Goal: Task Accomplishment & Management: Manage account settings

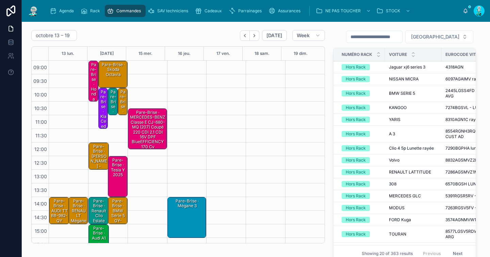
scroll to position [17, 0]
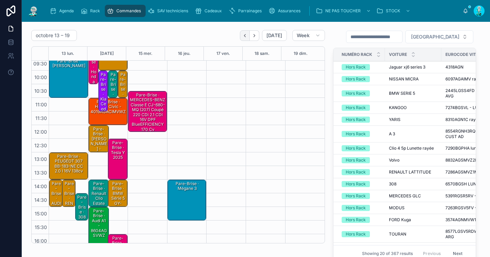
click at [242, 35] on icon "Back" at bounding box center [244, 35] width 5 height 5
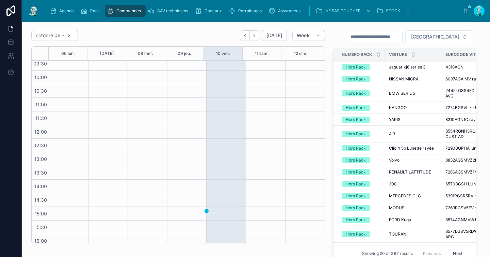
drag, startPoint x: 250, startPoint y: 35, endPoint x: 226, endPoint y: 71, distance: 44.2
click at [252, 35] on icon "Next" at bounding box center [254, 35] width 5 height 5
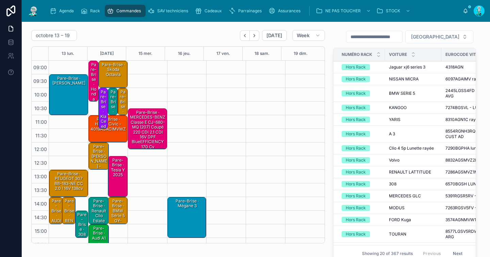
drag, startPoint x: 61, startPoint y: 92, endPoint x: 70, endPoint y: 92, distance: 9.2
click at [61, 91] on div "Pare-Brise · dacia duster" at bounding box center [68, 94] width 37 height 39
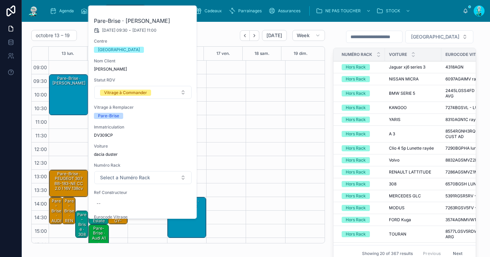
click at [106, 135] on span "DV309CP" at bounding box center [143, 134] width 98 height 5
copy span "DV309CP"
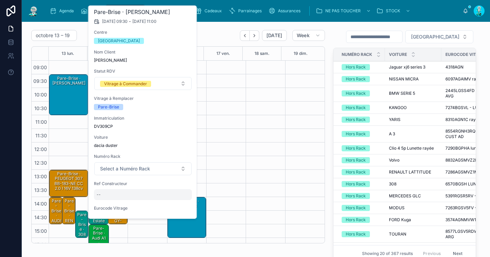
click at [113, 194] on div "--" at bounding box center [143, 194] width 98 height 11
type input "**********"
click at [182, 201] on icon "submit" at bounding box center [179, 203] width 5 height 5
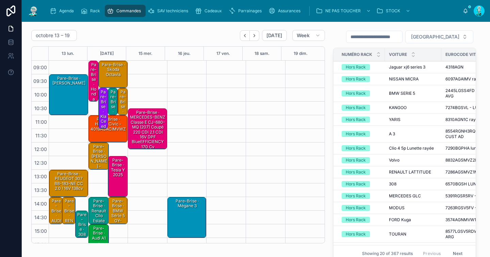
click at [73, 102] on div "Pare-Brise · dacia duster" at bounding box center [68, 94] width 37 height 39
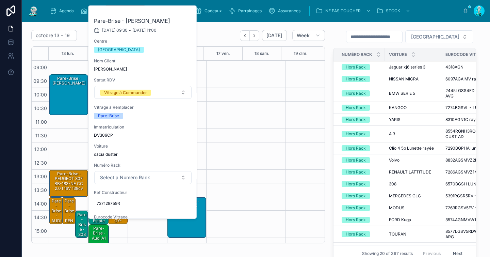
scroll to position [32, 0]
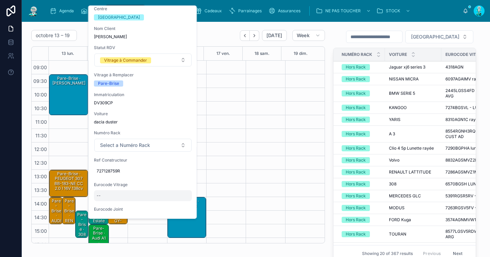
click at [114, 196] on div "--" at bounding box center [143, 195] width 98 height 11
type input "*******"
click at [180, 204] on icon "submit" at bounding box center [179, 204] width 5 height 5
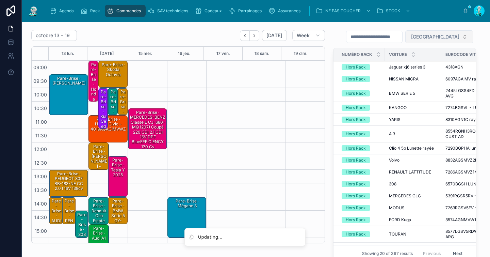
click at [438, 41] on button "Filter Centre" at bounding box center [439, 36] width 68 height 13
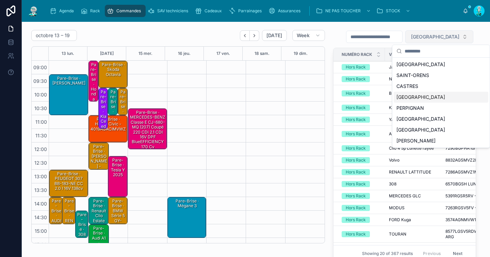
drag, startPoint x: 416, startPoint y: 96, endPoint x: 412, endPoint y: 41, distance: 54.6
click at [416, 95] on div "CARCASSONNE" at bounding box center [441, 97] width 95 height 11
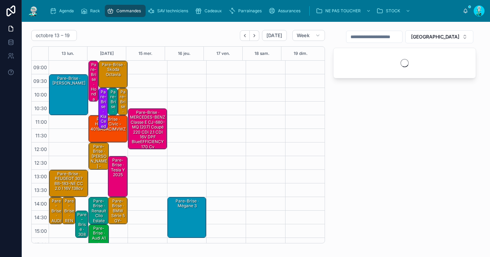
click at [395, 37] on input "text" at bounding box center [374, 37] width 56 height 10
paste input "*******"
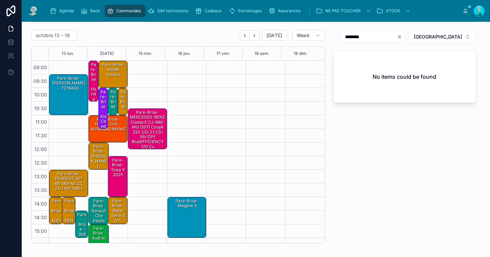
type input "*******"
click at [73, 94] on div "Pare-Brise · dacia duster - 7276AGS" at bounding box center [68, 94] width 37 height 39
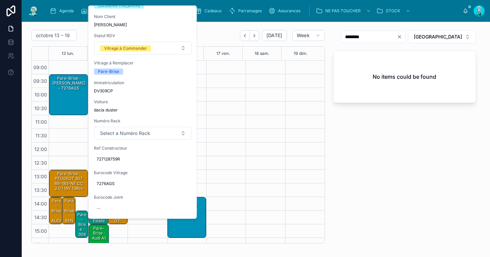
scroll to position [86, 0]
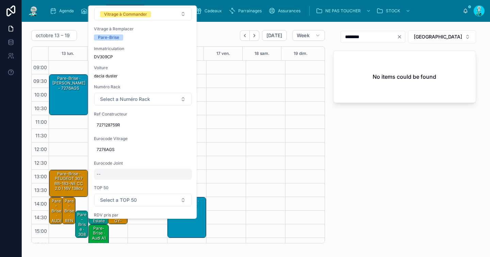
click at [118, 168] on div "--" at bounding box center [143, 173] width 98 height 11
type input "*********"
click at [178, 175] on icon "submit" at bounding box center [179, 175] width 3 height 2
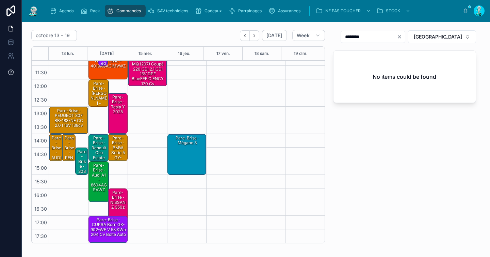
scroll to position [0, 0]
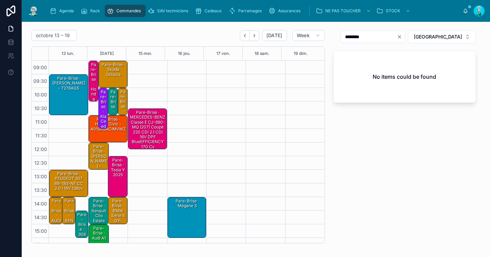
click at [66, 92] on div "Pare-Brise · dacia duster - 7276AGS" at bounding box center [68, 94] width 37 height 39
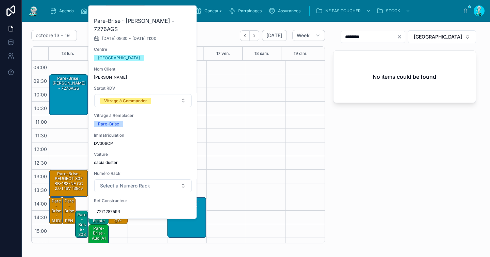
click at [66, 92] on div "Pare-Brise · dacia duster - 7276AGS" at bounding box center [68, 94] width 37 height 39
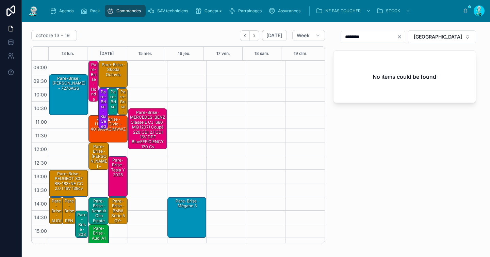
click at [60, 89] on div "Pare-Brise · dacia duster - 7276AGS" at bounding box center [68, 83] width 37 height 16
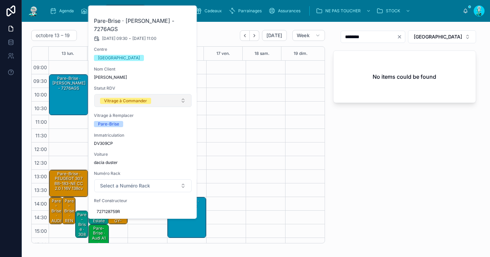
click at [105, 98] on div "Vitrage à Commander" at bounding box center [125, 101] width 43 height 6
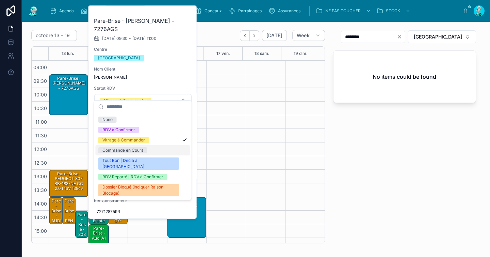
click at [109, 148] on div "Commande en Cours" at bounding box center [122, 150] width 41 height 6
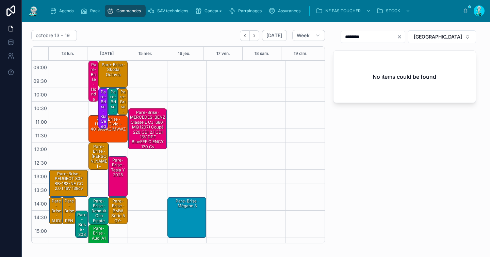
click at [65, 177] on div "Pare-Brise · PEUGEOT 307 BB-183-NE CC 2.0 i 16V 138cv" at bounding box center [68, 180] width 37 height 21
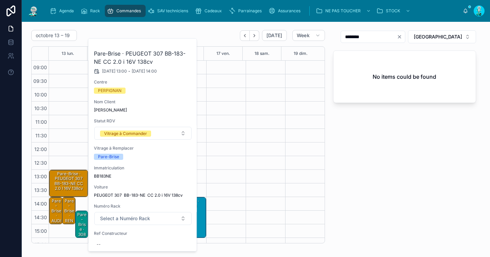
click at [103, 176] on span "BB183NE" at bounding box center [143, 175] width 98 height 5
copy span "BB183NE"
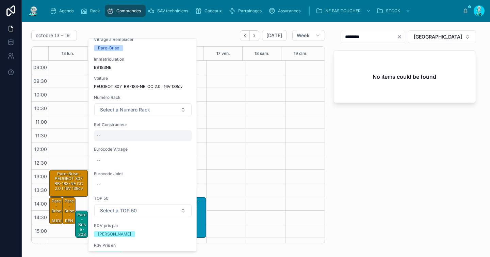
click at [116, 134] on div "--" at bounding box center [143, 135] width 98 height 11
type input "******"
click at [178, 146] on icon "submit" at bounding box center [179, 144] width 5 height 5
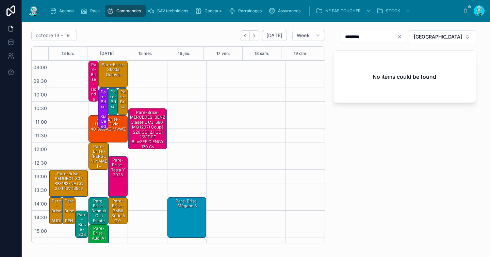
click at [65, 180] on div "Pare-Brise · PEUGEOT 307 BB-183-NE CC 2.0 i 16V 138cv" at bounding box center [68, 180] width 37 height 21
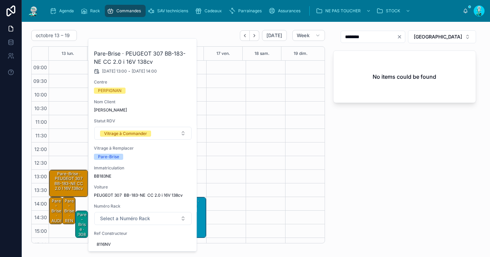
scroll to position [98, 0]
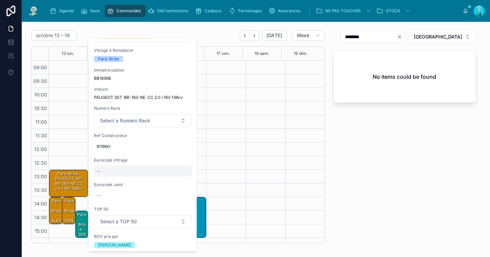
click at [123, 171] on div "--" at bounding box center [143, 170] width 98 height 11
type input "**********"
click at [180, 179] on icon "submit" at bounding box center [179, 179] width 5 height 5
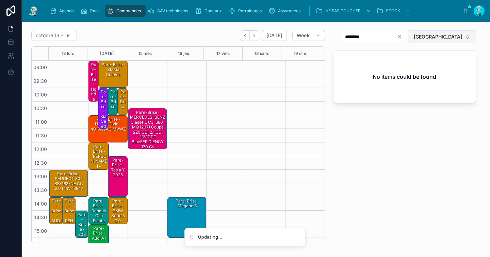
click at [445, 39] on span "CARCASSONNE" at bounding box center [438, 36] width 48 height 7
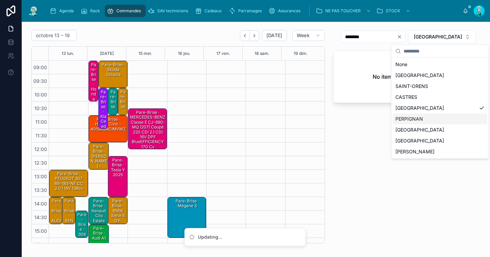
click at [409, 115] on div "PERPIGNAN" at bounding box center [440, 118] width 95 height 11
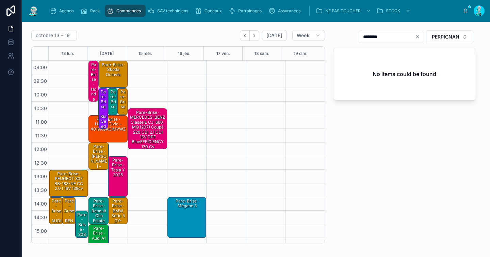
click at [415, 38] on icon "Clear" at bounding box center [417, 36] width 5 height 5
click at [409, 39] on input "text" at bounding box center [395, 37] width 56 height 10
paste input "**********"
type input "**********"
click at [58, 184] on div "Pare-Brise · PEUGEOT 307 BB-183-NE CC 2.0 i 16V 138cv - 6543AGSGIMVZ1B" at bounding box center [68, 185] width 37 height 31
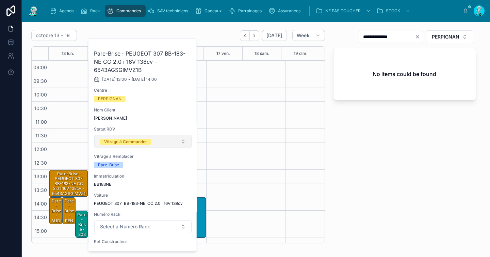
click at [132, 145] on button "Vitrage à Commander" at bounding box center [142, 141] width 97 height 13
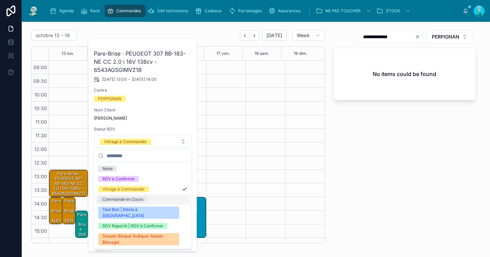
click at [118, 199] on div "Commande en Cours" at bounding box center [122, 199] width 41 height 6
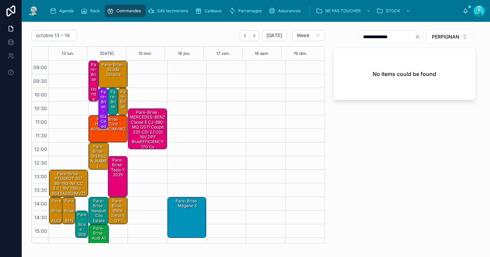
click at [53, 203] on div "Pare-Brise · AUDI TT BB-982-QY série 2 Coupé 2.0 TDI 16V FAP Quattro 170 cv" at bounding box center [56, 247] width 12 height 99
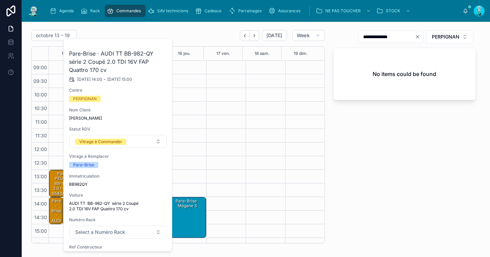
click at [79, 183] on span "BB982QY" at bounding box center [118, 183] width 98 height 5
copy span "BB982QY"
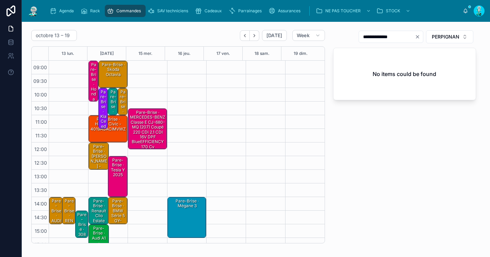
click at [48, 211] on div "14:30" at bounding box center [40, 217] width 17 height 14
drag, startPoint x: 55, startPoint y: 204, endPoint x: 52, endPoint y: 196, distance: 8.3
click at [55, 204] on div "Pare-Brise · AUDI TT BB-982-QY série 2 Coupé 2.0 TDI 16V FAP Quattro 170 cv" at bounding box center [56, 247] width 12 height 99
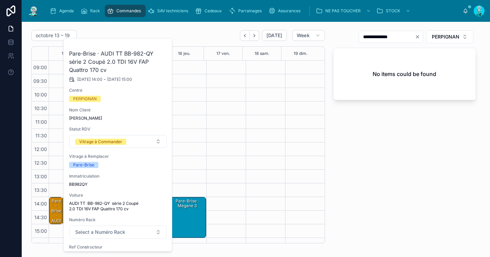
scroll to position [48, 0]
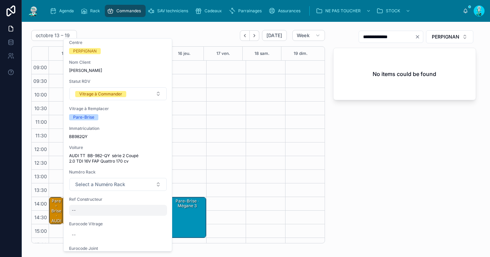
click at [100, 210] on div "--" at bounding box center [118, 209] width 98 height 11
type input "**********"
click at [155, 221] on icon "submit" at bounding box center [154, 218] width 5 height 5
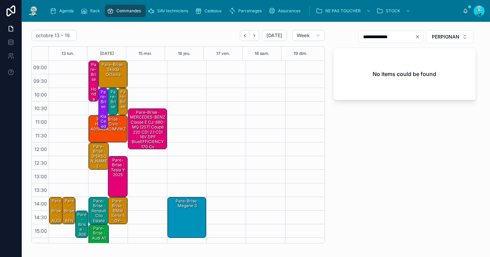
click at [56, 208] on div "Pare-Brise · AUDI TT BB-982-QY série 2 Coupé 2.0 TDI 16V FAP Quattro 170 cv" at bounding box center [56, 247] width 12 height 99
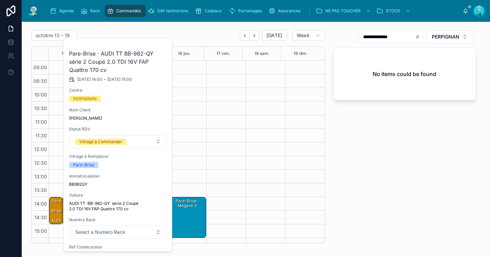
scroll to position [109, 0]
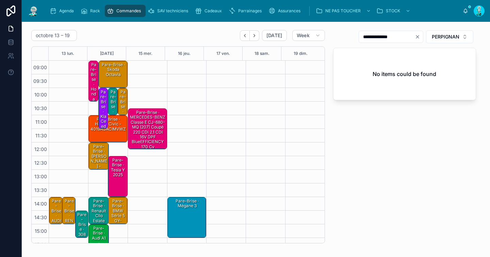
click at [99, 179] on div "09:00 – 10:30 Pare-Brise · honda crv 11:00 – 12:00 Pare-Brise · honda civic - 4…" at bounding box center [107, 183] width 39 height 245
click at [54, 208] on div "Pare-Brise · AUDI TT BB-982-QY série 2 Coupé 2.0 TDI 16V FAP Quattro 170 cv" at bounding box center [56, 247] width 12 height 99
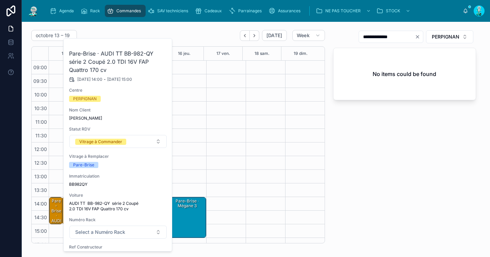
scroll to position [86, 0]
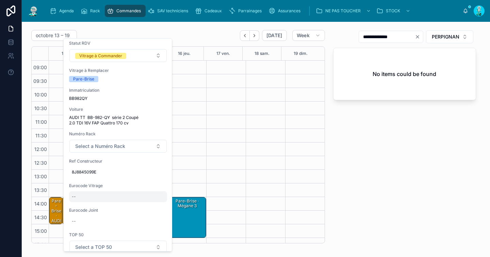
click at [102, 194] on div "--" at bounding box center [118, 196] width 98 height 11
type input "**********"
click at [153, 205] on icon "submit" at bounding box center [154, 205] width 3 height 2
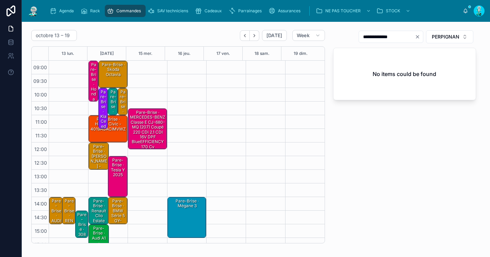
click at [415, 38] on icon "Clear" at bounding box center [417, 36] width 5 height 5
click at [402, 37] on input "text" at bounding box center [395, 37] width 56 height 10
paste input "**********"
drag, startPoint x: 373, startPoint y: 38, endPoint x: 409, endPoint y: 36, distance: 36.1
click at [409, 36] on input "**********" at bounding box center [387, 37] width 56 height 10
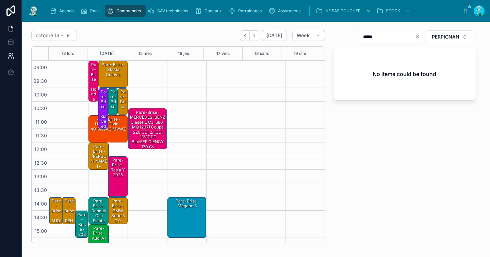
type input "*****"
click at [58, 204] on div "Pare-Brise · AUDI TT BB-982-QY série 2 Coupé 2.0 TDI 16V FAP Quattro 170 cv - 8…" at bounding box center [56, 257] width 12 height 119
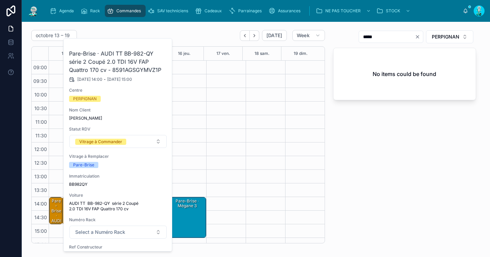
scroll to position [73, 0]
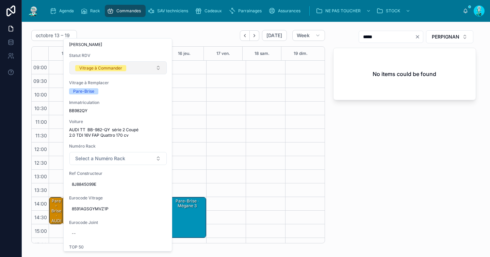
click at [119, 67] on div "Vitrage à Commander" at bounding box center [100, 68] width 43 height 6
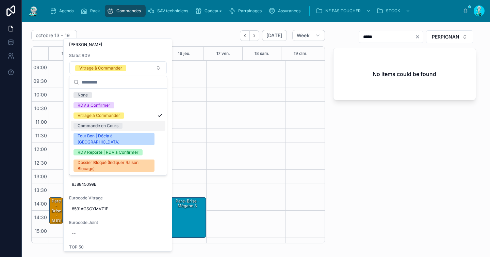
click at [108, 125] on div "Commande en Cours" at bounding box center [98, 125] width 41 height 6
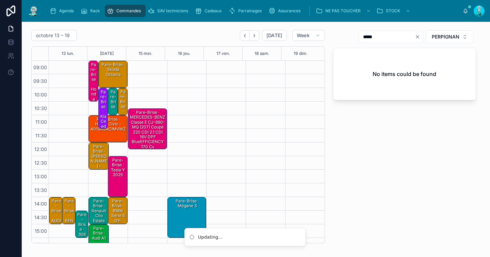
click at [69, 206] on div "Pare-Brise · RENAULT Mégane Scénic FN-994-DB Phase 2 1.9 dCi 105cv" at bounding box center [69, 247] width 12 height 99
click at [51, 206] on div "Pare-Brise · RENAULT Mégane Scénic FN-994-DB Phase 2 1.9 dCi 105cv" at bounding box center [59, 225] width 18 height 55
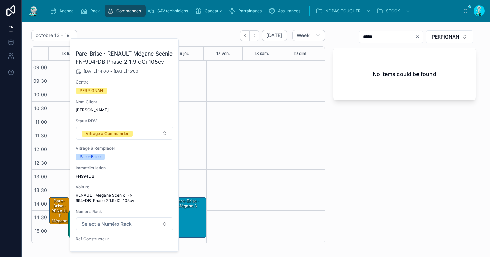
click at [90, 176] on span "FN994DB" at bounding box center [125, 175] width 98 height 5
copy span "FN994DB"
click at [387, 207] on div "***** PERPIGNAN No items could be found" at bounding box center [404, 136] width 151 height 218
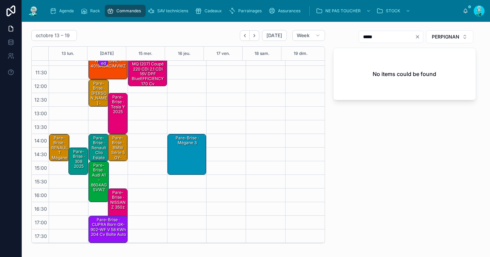
scroll to position [0, 0]
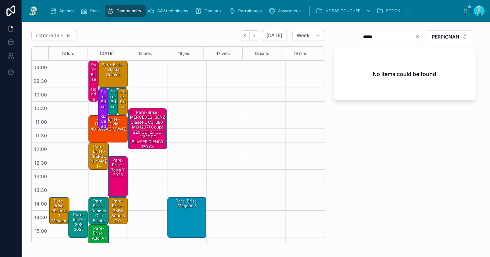
click at [109, 80] on div "Pare-Brise · Skoda octavia" at bounding box center [113, 74] width 27 height 26
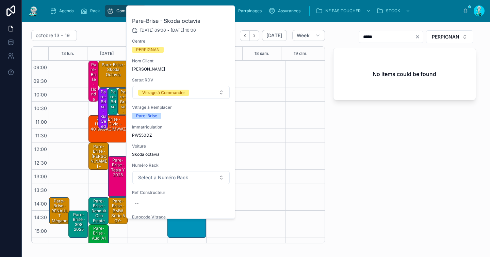
click at [145, 135] on span "PW550DZ" at bounding box center [181, 134] width 98 height 5
copy span "PW550DZ"
click at [0, 0] on icon at bounding box center [0, 0] width 0 height 0
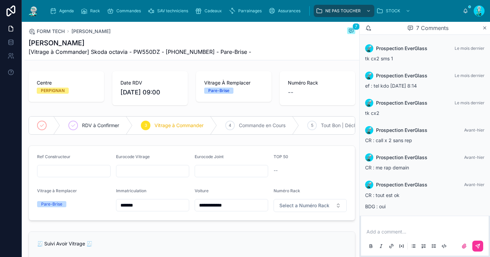
scroll to position [46, 0]
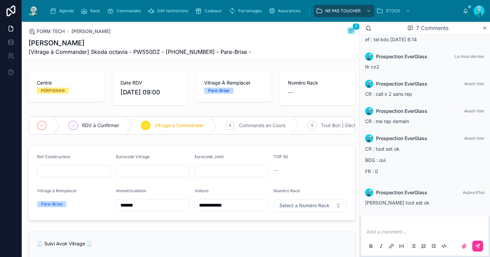
click at [384, 232] on p at bounding box center [425, 231] width 119 height 7
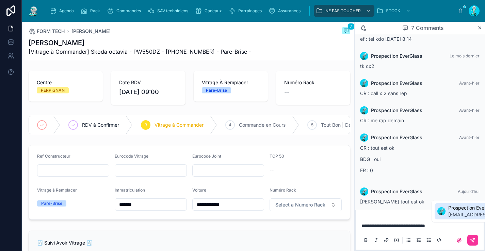
click at [470, 217] on span "callcenter.everglass@gmail.com" at bounding box center [489, 215] width 82 height 7
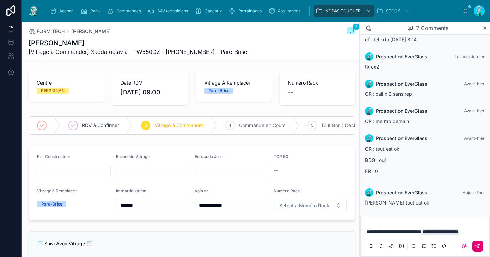
click at [478, 245] on icon at bounding box center [477, 245] width 5 height 5
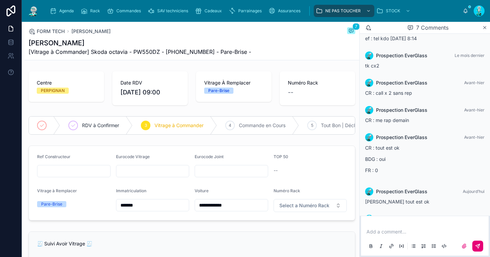
click at [100, 124] on span "RDV à Confirmer" at bounding box center [100, 125] width 37 height 7
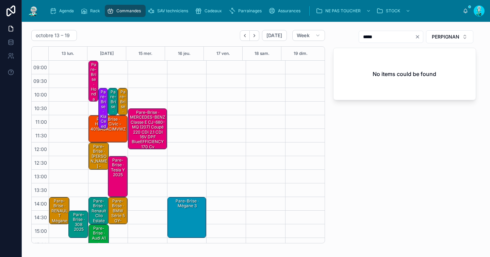
click at [121, 100] on div "Pare-Brise · NISSAN Terrano 6986-TL-66 II (R20) 3.0 Di Break 154cv" at bounding box center [123, 158] width 8 height 138
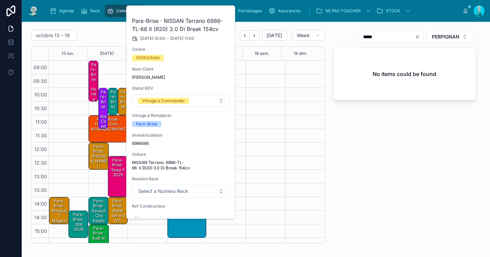
click at [146, 142] on span "6986tl66" at bounding box center [181, 143] width 98 height 5
copy span "6986tl66"
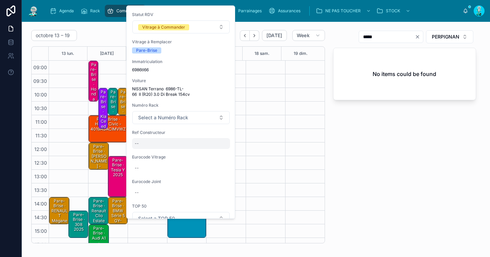
click at [164, 142] on div "--" at bounding box center [181, 143] width 98 height 11
type input "**********"
click at [216, 154] on icon "submit" at bounding box center [217, 152] width 5 height 5
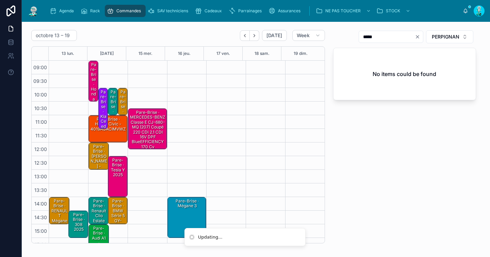
click at [123, 104] on div "Pare-Brise · NISSAN Terrano 6986-TL-66 II (R20) 3.0 Di Break 154cv" at bounding box center [123, 158] width 8 height 138
click at [122, 103] on div "Pare-Brise · NISSAN Terrano 6986-TL-66 II (R20) 3.0 Di Break 154cv" at bounding box center [123, 158] width 8 height 138
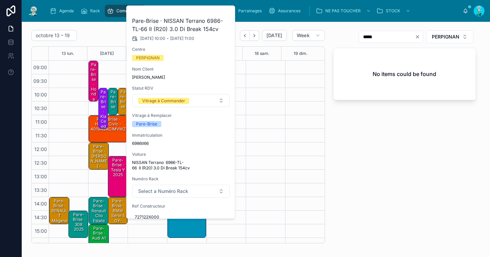
scroll to position [57, 0]
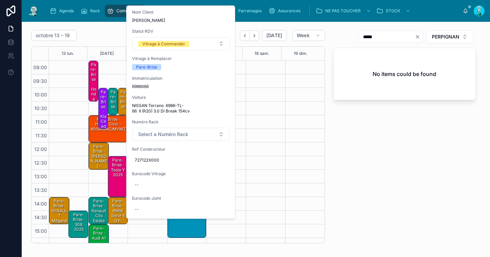
click at [149, 192] on div "Pare-Brise · NISSAN Terrano 6986-TL-66 II (R20) 3.0 Di Break 154cv 14/10/2025 1…" at bounding box center [181, 137] width 109 height 376
click at [150, 186] on div "--" at bounding box center [181, 184] width 98 height 11
type input "*********"
click at [217, 191] on icon "submit" at bounding box center [217, 193] width 5 height 5
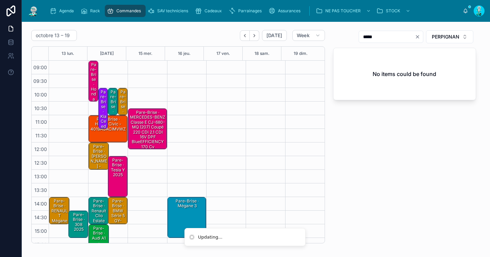
click at [415, 37] on button "Clear" at bounding box center [419, 36] width 8 height 5
click at [400, 37] on input "text" at bounding box center [395, 37] width 56 height 10
paste input "*********"
type input "*********"
click at [121, 103] on div "Pare-Brise · NISSAN Terrano 6986-TL-66 II (R20) 3.0 Di Break 154cv - 3547AGN1B" at bounding box center [123, 170] width 8 height 163
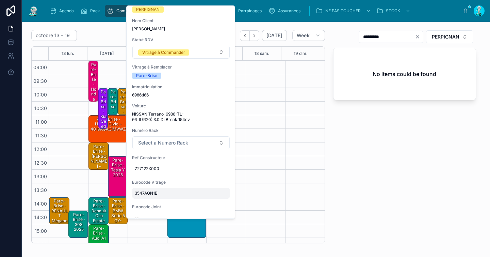
scroll to position [71, 0]
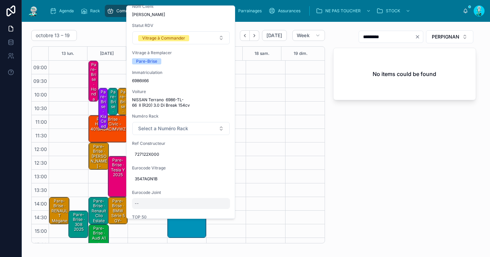
click at [155, 199] on div "--" at bounding box center [181, 203] width 98 height 11
type input "*********"
drag, startPoint x: 218, startPoint y: 214, endPoint x: 214, endPoint y: 207, distance: 8.1
click at [218, 214] on icon "submit" at bounding box center [217, 212] width 5 height 5
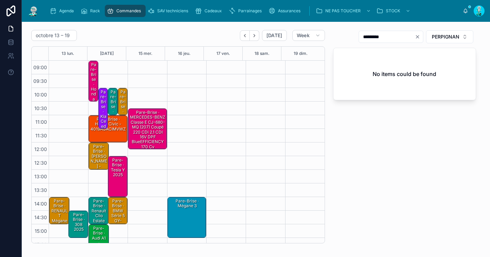
click at [120, 97] on div "Pare-Brise · NISSAN Terrano 6986-TL-66 II (R20) 3.0 Di Break 154cv - 3547AGN1B" at bounding box center [123, 170] width 8 height 163
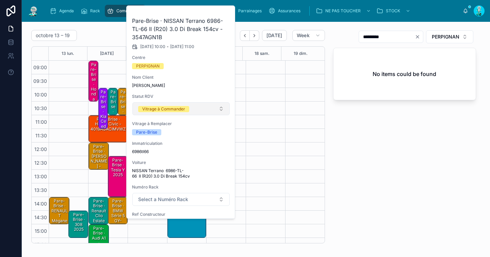
click at [173, 106] on div "Vitrage à Commander" at bounding box center [163, 109] width 43 height 6
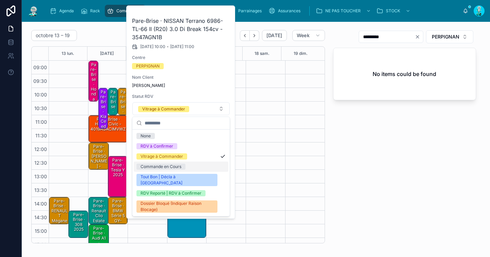
click at [172, 167] on div "Commande en Cours" at bounding box center [161, 166] width 41 height 6
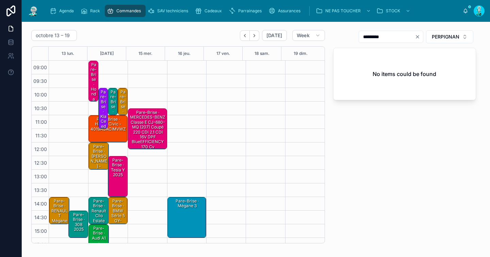
click at [99, 159] on div "Pare-Brise · Mercedes vito - 5382AGSAMZ (29)" at bounding box center [99, 163] width 18 height 40
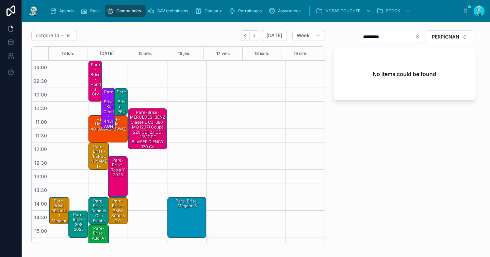
click at [97, 154] on div "Pare-Brise · Mercedes vito - 5382AGSAMZ (29)" at bounding box center [99, 163] width 18 height 40
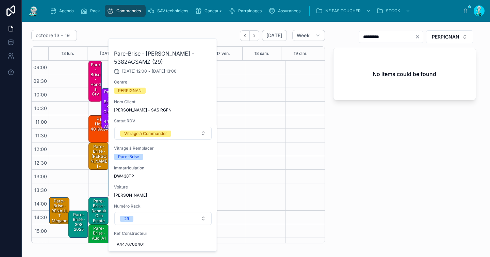
click at [122, 175] on span "DW438TP" at bounding box center [163, 175] width 98 height 5
drag, startPoint x: 163, startPoint y: 62, endPoint x: 115, endPoint y: 55, distance: 49.2
click at [115, 55] on h2 "Pare-Brise · Mercedes vito - 5382AGSAMZ (29)" at bounding box center [163, 57] width 98 height 16
copy h2 "Pare-Brise · Mercedes vito - 5382AGSAMZ (29)"
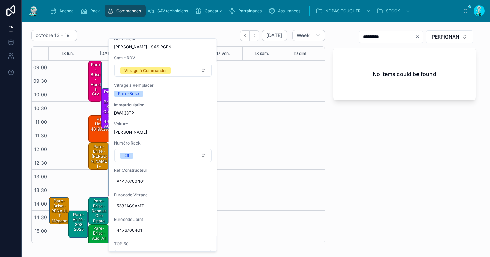
scroll to position [0, 0]
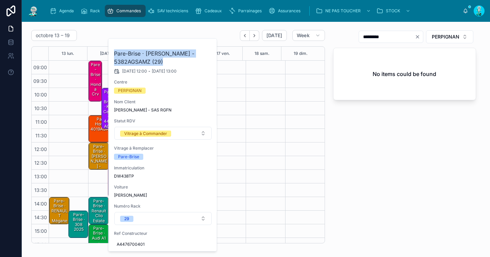
click at [0, 0] on icon at bounding box center [0, 0] width 0 height 0
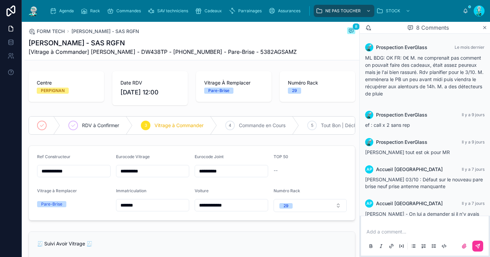
scroll to position [23, 0]
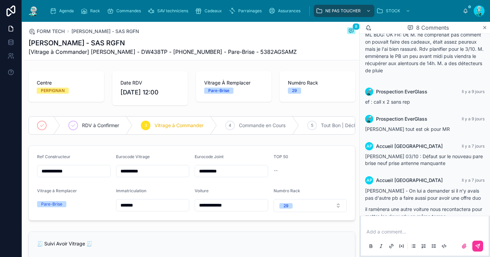
click at [140, 176] on input "**********" at bounding box center [152, 171] width 73 height 10
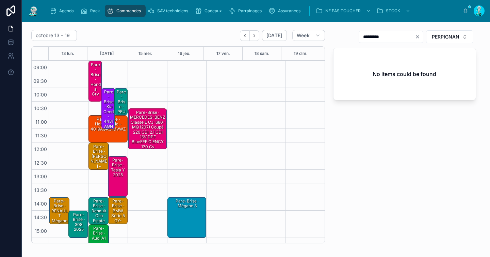
scroll to position [63, 0]
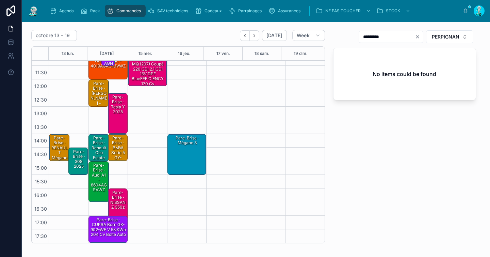
click at [98, 98] on div "Pare-Brise · Mercedes vito - 5382AGSAMZ (29)" at bounding box center [99, 100] width 18 height 40
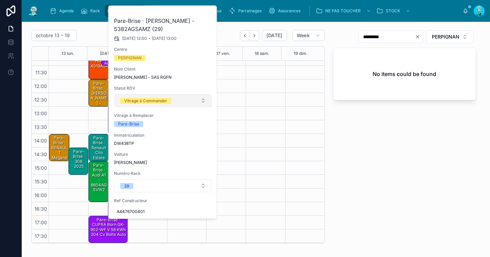
click at [140, 99] on div "Vitrage à Commander" at bounding box center [145, 101] width 43 height 6
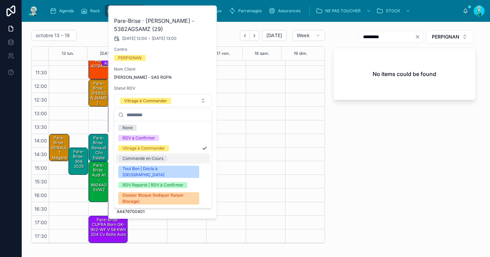
click at [134, 157] on div "Commande en Cours" at bounding box center [142, 158] width 41 height 6
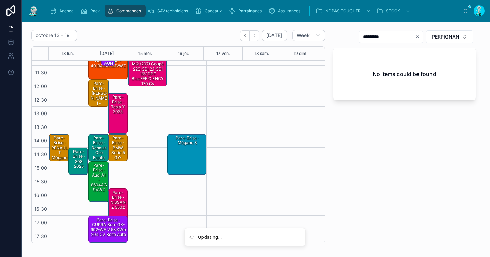
click at [118, 148] on div "Pare-Brise · BMW Série 5 GY-768-ZL (G30) LCI Berline 530d xDrive 3.0 d 24V Mild…" at bounding box center [117, 192] width 17 height 114
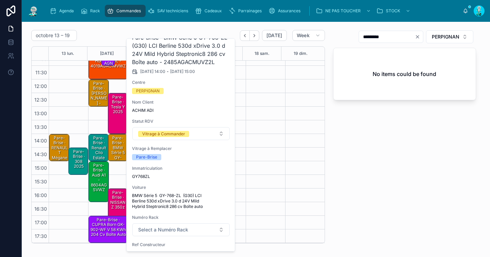
scroll to position [0, 0]
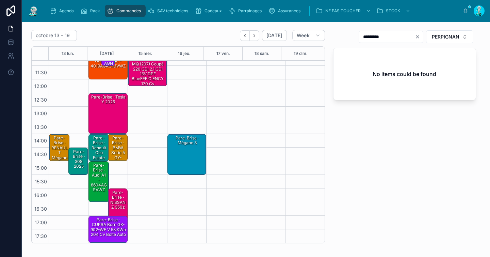
click at [117, 156] on div "Pare-Brise · BMW Série 5 GY-768-ZL (G30) LCI Berline 530d xDrive 3.0 d 24V Mild…" at bounding box center [117, 192] width 17 height 114
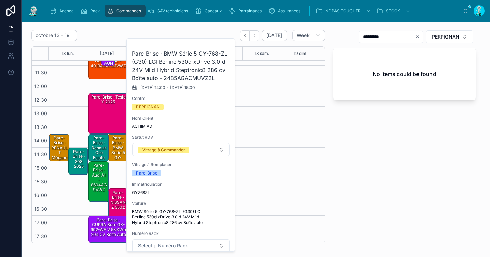
click at [0, 0] on button at bounding box center [0, 0] width 0 height 0
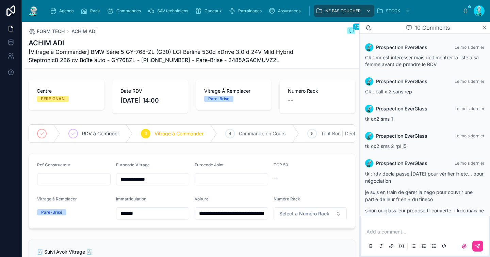
click at [127, 218] on input "*******" at bounding box center [152, 213] width 73 height 10
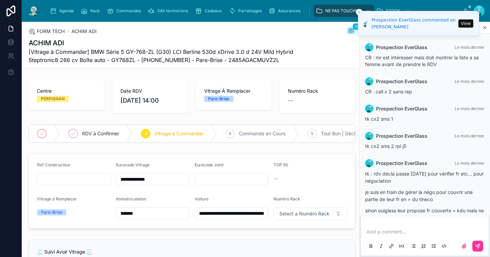
click at [72, 184] on input "text" at bounding box center [73, 179] width 73 height 10
paste input "**********"
type input "**********"
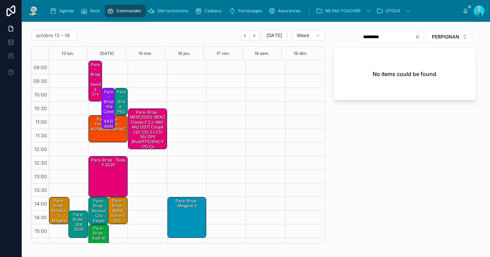
scroll to position [63, 0]
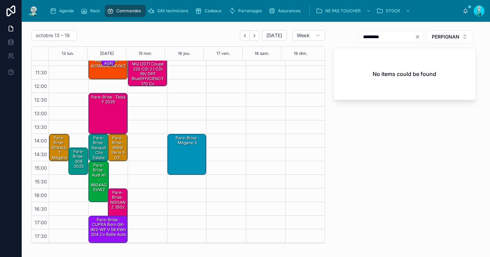
drag, startPoint x: 412, startPoint y: 36, endPoint x: 406, endPoint y: 36, distance: 6.5
click at [415, 36] on icon "Clear" at bounding box center [417, 36] width 5 height 5
click at [406, 36] on input "text" at bounding box center [395, 37] width 56 height 10
paste input "**********"
drag, startPoint x: 366, startPoint y: 37, endPoint x: 413, endPoint y: 39, distance: 47.0
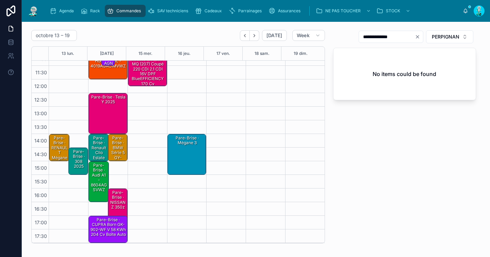
click at [413, 39] on div "**********" at bounding box center [391, 37] width 65 height 12
type input "*****"
click at [108, 160] on div "14:00 – 15:00 Pare-Brise · BMW Série 5 GY-768-ZL (G30) LCI Berline 530d xDrive …" at bounding box center [117, 147] width 19 height 27
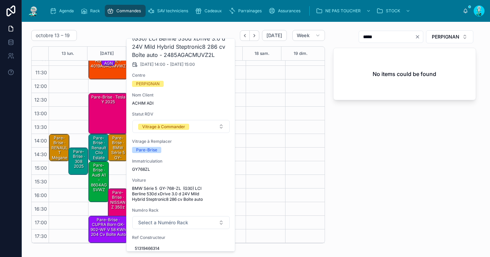
scroll to position [93, 0]
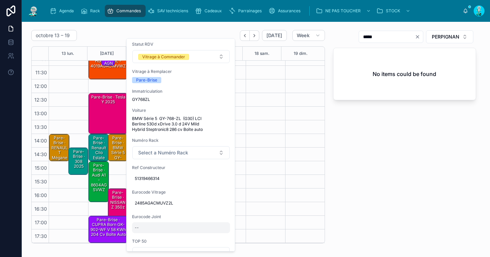
click at [156, 223] on div "--" at bounding box center [181, 227] width 98 height 11
type input "*********"
click at [218, 236] on icon "submit" at bounding box center [217, 236] width 5 height 5
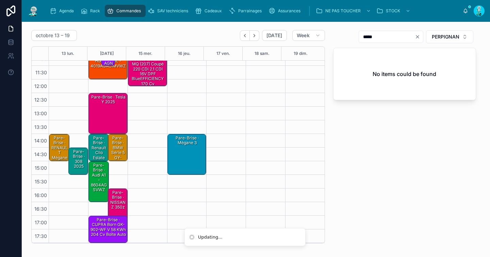
click at [118, 154] on div "Pare-Brise · BMW Série 5 GY-768-ZL (G30) LCI Berline 530d xDrive 3.0 d 24V Mild…" at bounding box center [117, 192] width 17 height 114
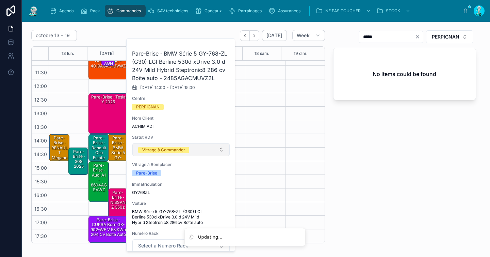
click at [158, 147] on div "Vitrage à Commander" at bounding box center [163, 150] width 43 height 6
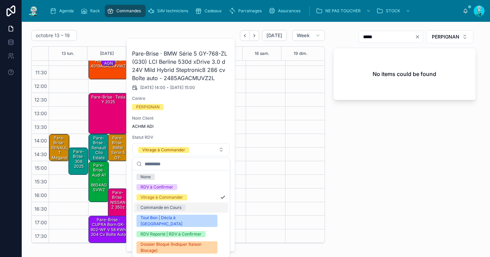
click at [151, 205] on div "Commande en Cours" at bounding box center [161, 207] width 41 height 6
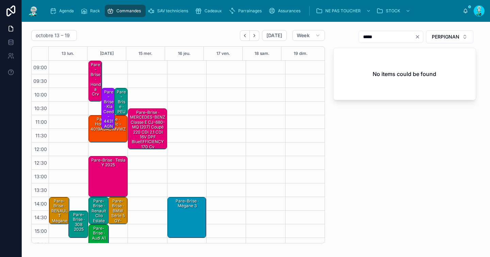
scroll to position [63, 0]
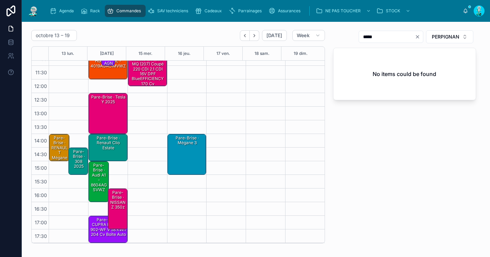
click at [52, 144] on div "Pare-Brise · RENAULT Mégane Scénic FN-994-DB Phase 2 1.9 dCi 105cv" at bounding box center [59, 162] width 18 height 55
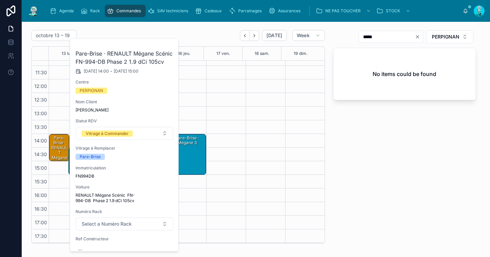
scroll to position [98, 0]
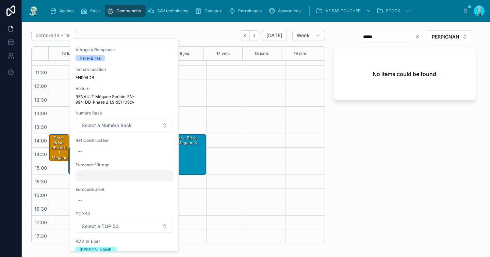
click at [105, 179] on div "--" at bounding box center [125, 175] width 98 height 11
type input "**********"
click button "submit" at bounding box center [162, 185] width 8 height 8
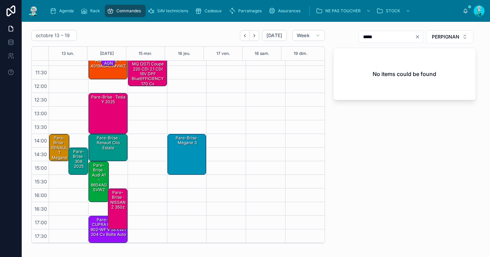
click at [415, 37] on icon "Clear" at bounding box center [417, 36] width 5 height 5
click at [392, 37] on input "text" at bounding box center [395, 37] width 56 height 10
paste input "*********"
type input "*********"
click at [60, 149] on div "Pare-Brise · RENAULT Mégane Scénic FN-994-DB Phase 2 1.9 dCi 105cv - 7245ACC1R …" at bounding box center [59, 167] width 18 height 65
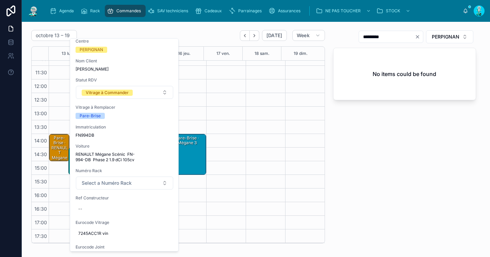
scroll to position [84, 0]
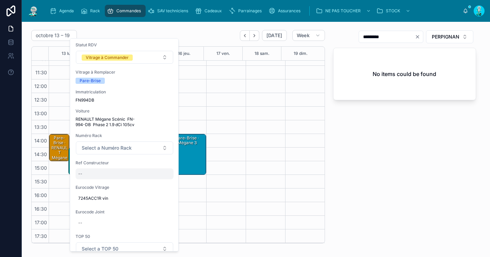
click at [100, 172] on div "--" at bounding box center [125, 173] width 98 height 11
type input "**********"
click button "submit" at bounding box center [162, 183] width 8 height 8
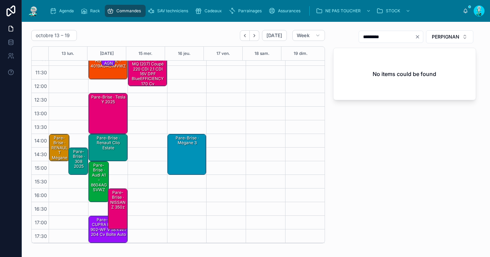
click at [55, 145] on div "Pare-Brise · RENAULT Mégane Scénic FN-994-DB Phase 2 1.9 dCi 105cv - 7245ACC1R …" at bounding box center [59, 167] width 18 height 65
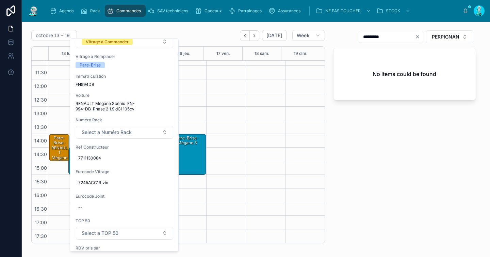
scroll to position [170, 0]
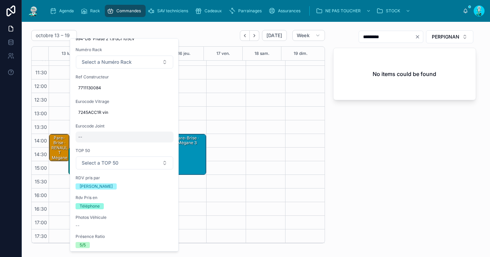
click at [112, 136] on div "--" at bounding box center [125, 136] width 98 height 11
type input "********"
click at [160, 146] on icon "submit" at bounding box center [161, 145] width 5 height 5
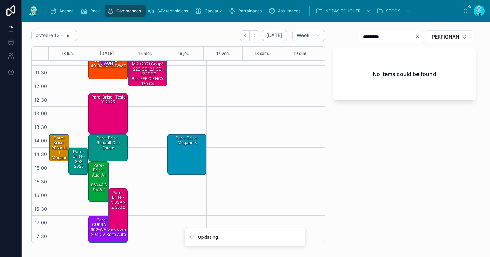
scroll to position [1, 0]
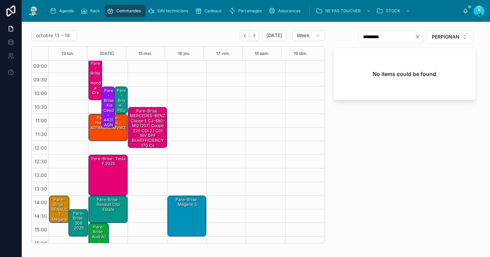
click at [59, 201] on div "Pare-Brise · RENAULT Mégane Scénic FN-994-DB Phase 2 1.9 dCi 105cv - 7245ACC1R …" at bounding box center [59, 228] width 18 height 65
click at [123, 144] on div "09:00 – 10:30 Pare-Brise · honda crv 11:00 – 12:00 Pare-Brise · honda civic - 4…" at bounding box center [107, 181] width 39 height 245
click at [54, 200] on div "Pare-Brise · RENAULT Mégane Scénic FN-994-DB Phase 2 1.9 dCi 105cv - 7245ACC1R …" at bounding box center [59, 228] width 18 height 65
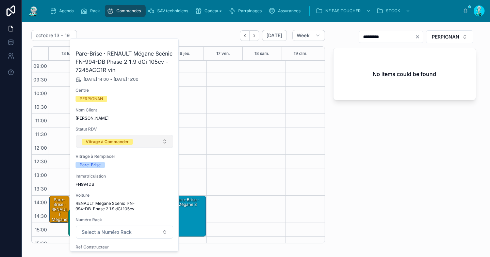
click at [102, 143] on div "Vitrage à Commander" at bounding box center [107, 141] width 43 height 6
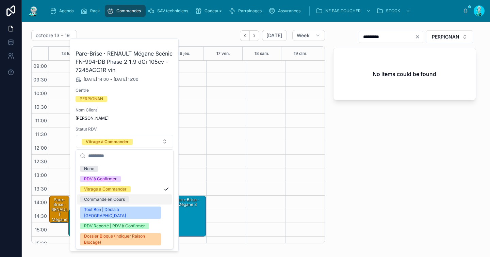
click at [107, 199] on div "Commande en Cours" at bounding box center [104, 199] width 41 height 6
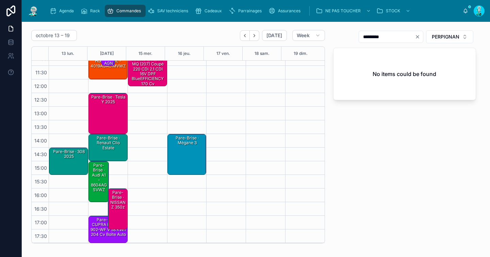
scroll to position [0, 0]
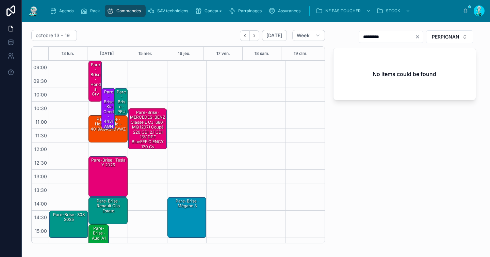
click at [60, 222] on div "Pare-Brise · 308 2025" at bounding box center [68, 216] width 37 height 11
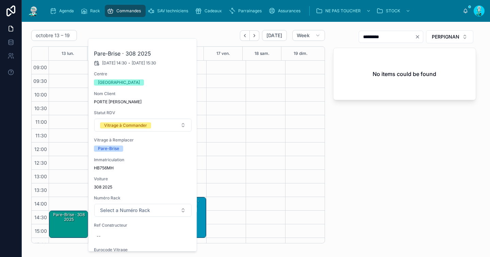
click at [102, 167] on span "HB756MH" at bounding box center [143, 167] width 98 height 5
copy span "HB756MH"
click at [127, 234] on div "--" at bounding box center [143, 235] width 98 height 11
type input "**********"
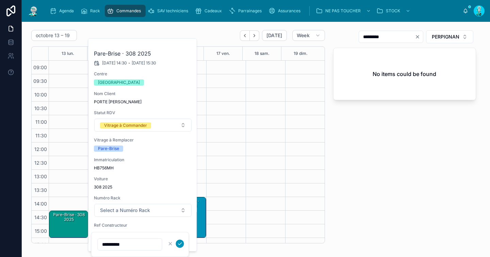
click at [179, 245] on icon "submit" at bounding box center [179, 243] width 5 height 5
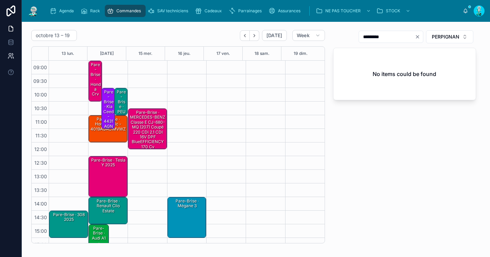
scroll to position [63, 0]
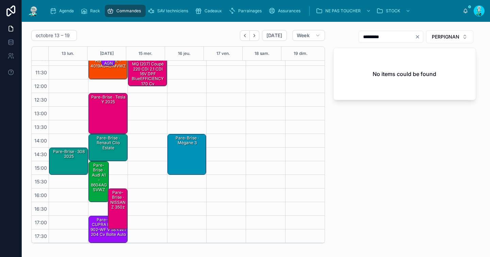
click at [68, 158] on div "Pare-Brise · 308 2025" at bounding box center [68, 153] width 37 height 11
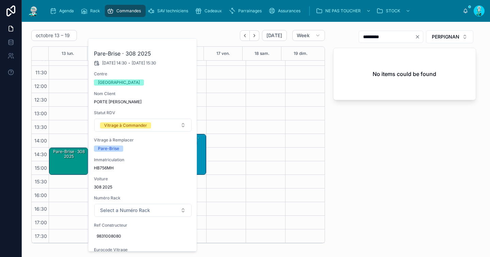
scroll to position [110, 0]
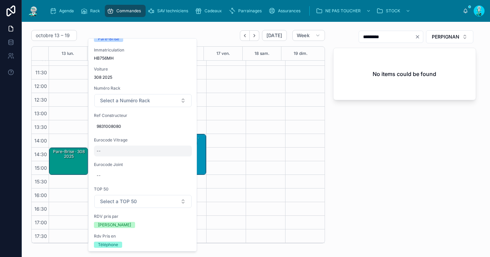
click at [122, 152] on div "--" at bounding box center [143, 150] width 98 height 11
type input "**********"
click at [179, 161] on icon "submit" at bounding box center [179, 159] width 5 height 5
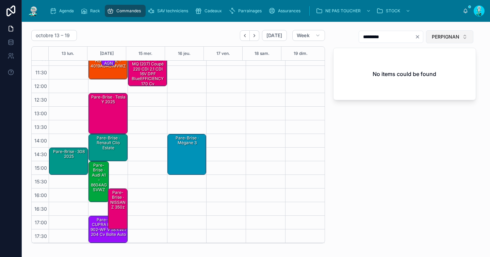
click at [437, 40] on button "PERPIGNAN" at bounding box center [449, 36] width 47 height 13
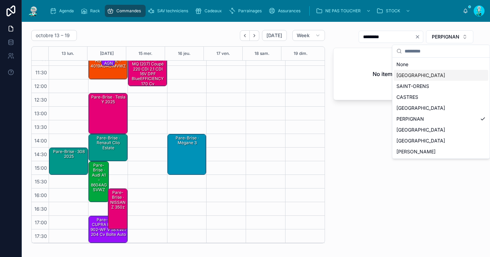
click at [424, 76] on div "[GEOGRAPHIC_DATA]" at bounding box center [441, 75] width 95 height 11
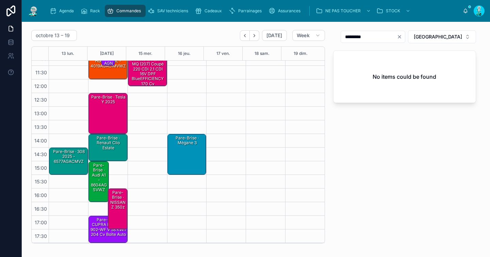
drag, startPoint x: 413, startPoint y: 36, endPoint x: 401, endPoint y: 36, distance: 11.9
click at [401, 36] on icon "Clear" at bounding box center [399, 36] width 3 height 3
click at [401, 36] on input "text" at bounding box center [374, 37] width 56 height 10
paste input "**********"
drag, startPoint x: 372, startPoint y: 36, endPoint x: 401, endPoint y: 40, distance: 29.5
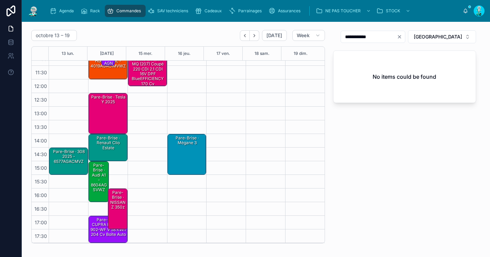
click at [397, 39] on input "**********" at bounding box center [369, 37] width 56 height 10
type input "*****"
click at [74, 168] on div "Pare-Brise · 308 2025 - 6577AGACMVZ" at bounding box center [68, 161] width 37 height 26
click at [54, 158] on div "Pare-Brise · 308 2025 - 6577AGACMVZ" at bounding box center [59, 163] width 18 height 31
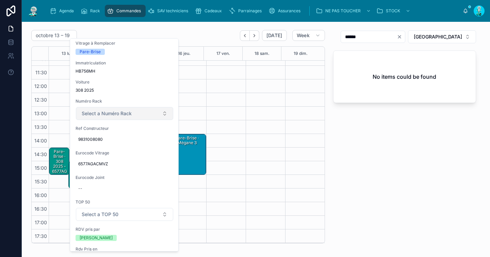
scroll to position [67, 0]
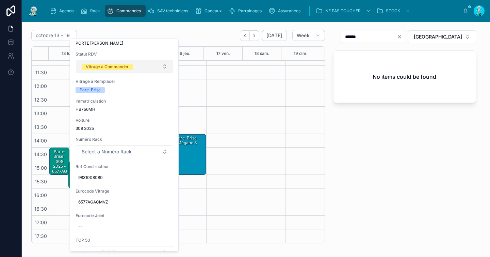
click at [123, 70] on button "Vitrage à Commander" at bounding box center [124, 66] width 97 height 13
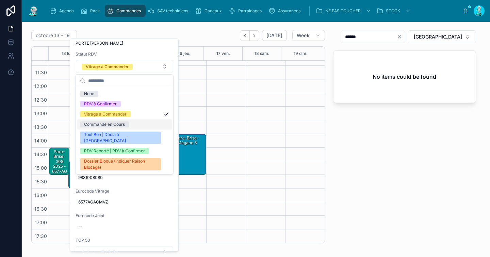
click at [121, 123] on div "Commande en Cours" at bounding box center [104, 124] width 41 height 6
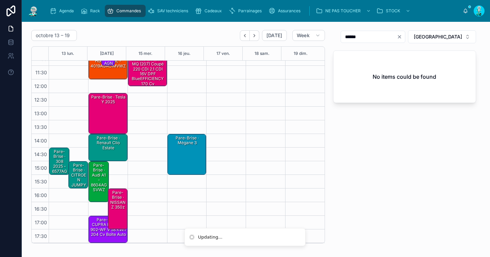
click at [78, 167] on div "Pare-Brise · CITROEN JUMPY" at bounding box center [78, 175] width 17 height 26
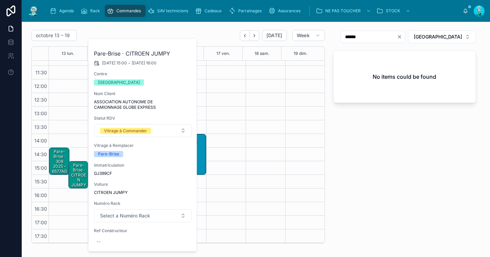
click at [101, 173] on span "GJ399CF" at bounding box center [143, 172] width 98 height 5
copy span "GJ399CF"
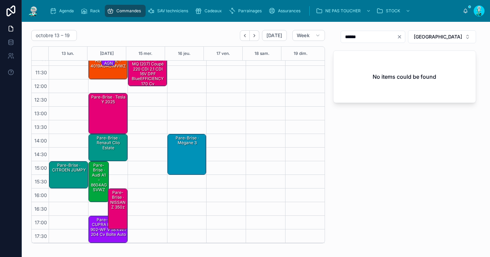
click at [72, 172] on div "Pare-Brise · CITROEN JUMPY" at bounding box center [68, 167] width 37 height 11
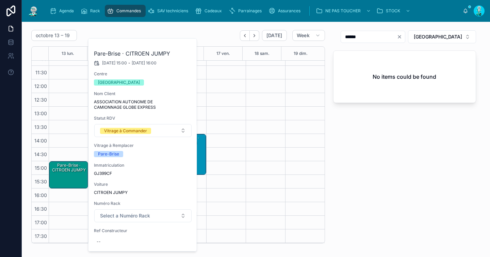
scroll to position [63, 0]
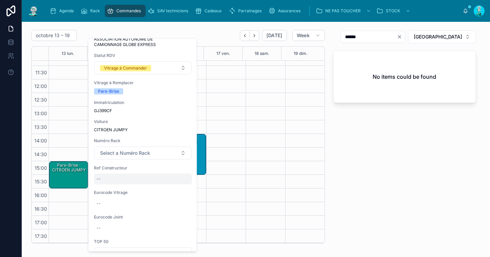
click at [126, 180] on div "--" at bounding box center [143, 178] width 98 height 11
type input "**********"
click at [182, 191] on button "submit" at bounding box center [180, 188] width 8 height 8
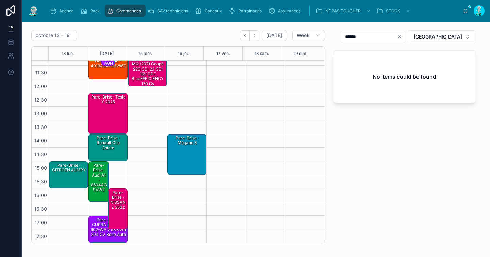
scroll to position [0, 0]
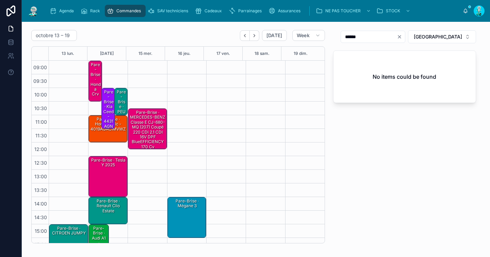
click at [120, 104] on div "Pare-Brise · PEUGEOT 208" at bounding box center [121, 109] width 11 height 40
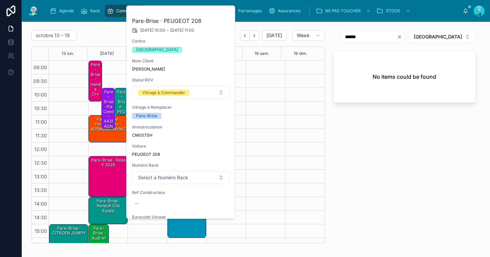
click at [142, 135] on span "CM007SH" at bounding box center [181, 134] width 98 height 5
copy span "CM007SH"
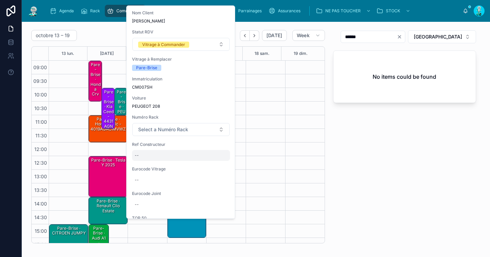
click at [158, 157] on div "--" at bounding box center [181, 155] width 98 height 11
type input "**********"
click at [219, 165] on icon "submit" at bounding box center [217, 164] width 5 height 5
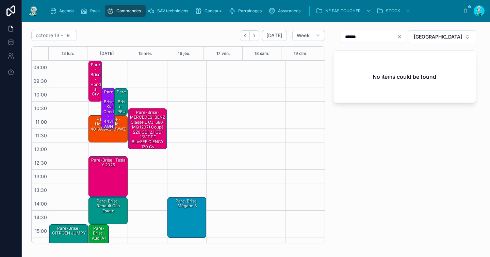
click at [405, 35] on button "Clear" at bounding box center [401, 36] width 8 height 5
click at [402, 36] on input "text" at bounding box center [374, 37] width 56 height 10
paste input "**********"
drag, startPoint x: 369, startPoint y: 37, endPoint x: 400, endPoint y: 41, distance: 31.6
click at [397, 41] on input "**********" at bounding box center [369, 37] width 56 height 10
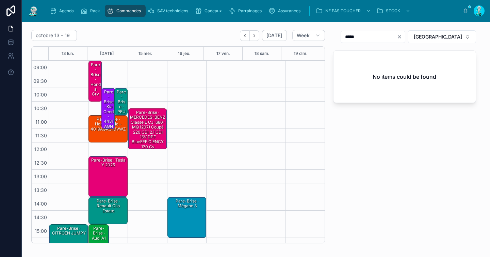
type input "*****"
click at [122, 102] on div "Pare-Brise · PEUGEOT 208" at bounding box center [121, 109] width 11 height 40
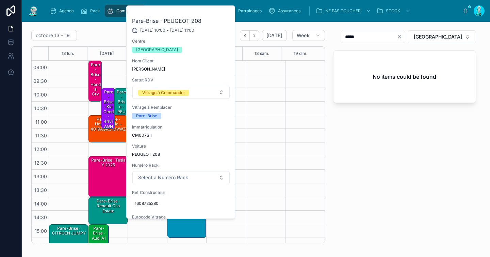
scroll to position [95, 0]
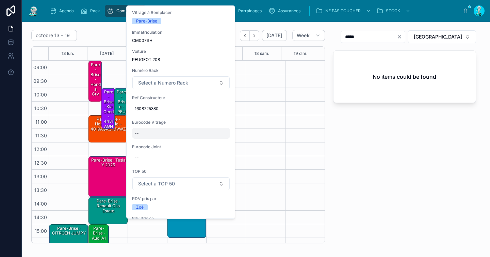
click at [167, 135] on div "--" at bounding box center [181, 133] width 98 height 11
type input "**********"
click at [216, 141] on icon "submit" at bounding box center [217, 141] width 5 height 5
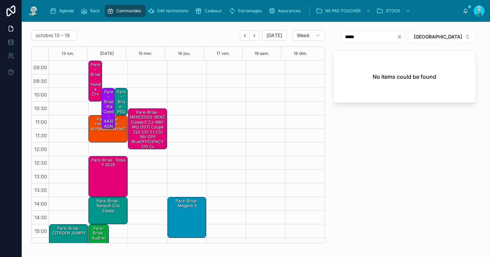
click at [120, 103] on div "Pare-Brise · PEUGEOT 208" at bounding box center [121, 109] width 11 height 40
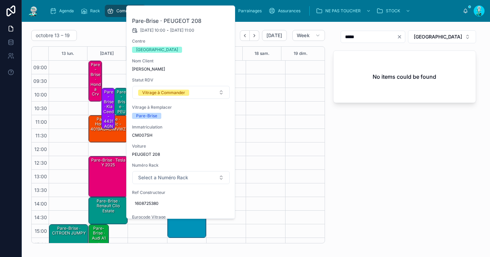
click at [0, 0] on icon at bounding box center [0, 0] width 0 height 0
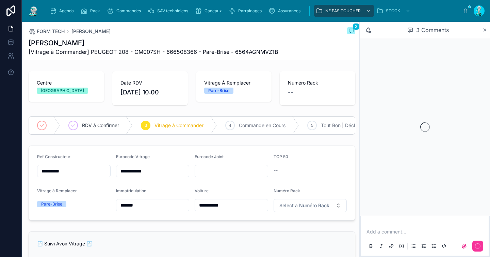
click at [395, 232] on p at bounding box center [425, 231] width 119 height 7
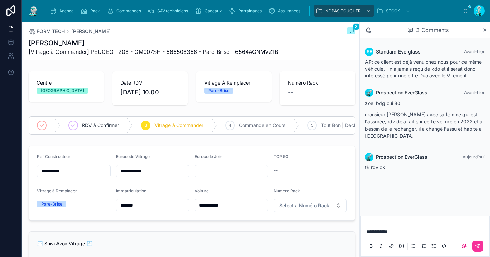
click at [387, 231] on span "**********" at bounding box center [376, 231] width 21 height 5
click at [475, 246] on icon at bounding box center [477, 245] width 5 height 5
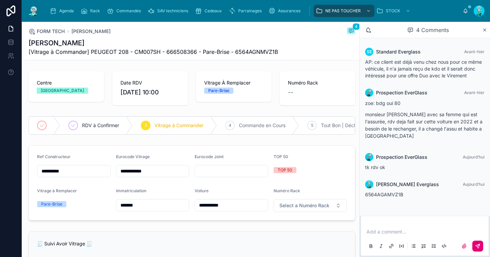
click at [251, 125] on span "Commande en Cours" at bounding box center [262, 125] width 47 height 7
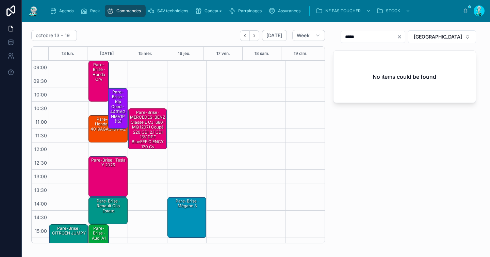
scroll to position [63, 0]
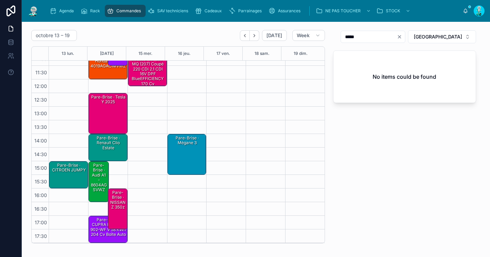
click at [107, 151] on div "Pare-Brise · Renault clio estate" at bounding box center [108, 147] width 37 height 26
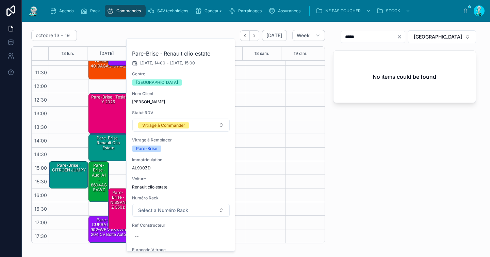
click at [142, 168] on span "AL900ZD" at bounding box center [181, 167] width 98 height 5
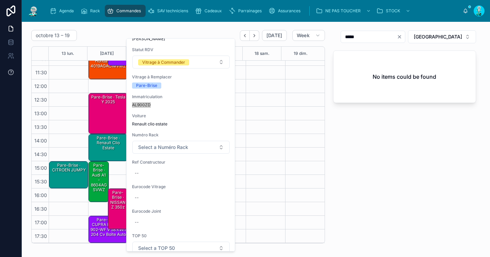
scroll to position [67, 0]
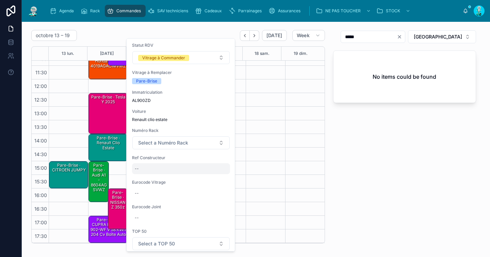
click at [159, 167] on div "--" at bounding box center [181, 168] width 98 height 11
type input "**********"
click at [216, 177] on icon "submit" at bounding box center [217, 177] width 5 height 5
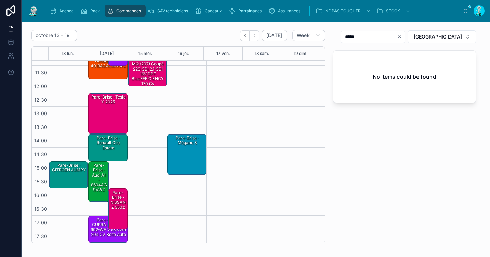
click at [110, 147] on div "Pare-Brise · Renault clio estate" at bounding box center [108, 143] width 37 height 16
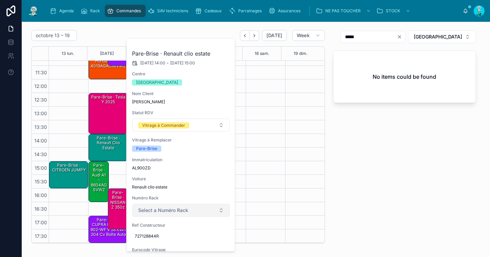
scroll to position [27, 0]
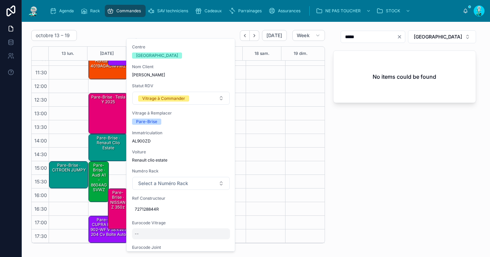
click at [160, 231] on div "--" at bounding box center [181, 233] width 98 height 11
type input "**********"
click at [214, 243] on div at bounding box center [213, 242] width 18 height 8
click at [217, 243] on icon "submit" at bounding box center [217, 243] width 3 height 2
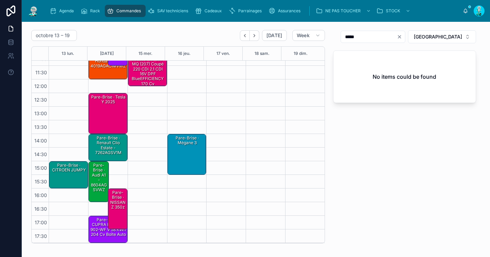
drag, startPoint x: 415, startPoint y: 35, endPoint x: 402, endPoint y: 37, distance: 12.7
click at [401, 35] on icon "Clear" at bounding box center [399, 36] width 3 height 3
click at [397, 37] on input "text" at bounding box center [369, 37] width 56 height 10
paste input "**********"
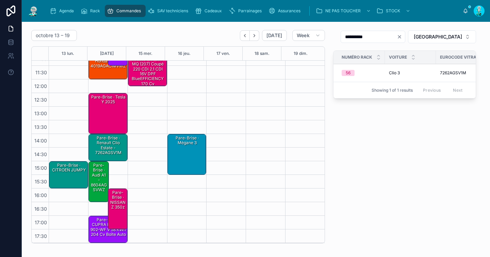
type input "**********"
click at [111, 150] on div "Pare-Brise · Renault clio estate - 7262AGSV1M" at bounding box center [108, 145] width 37 height 21
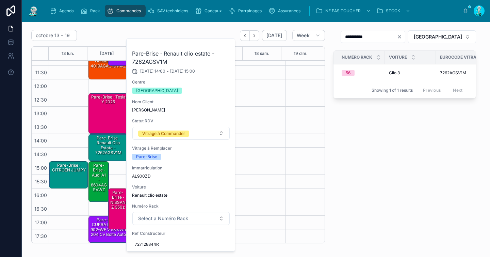
click at [0, 0] on icon at bounding box center [0, 0] width 0 height 0
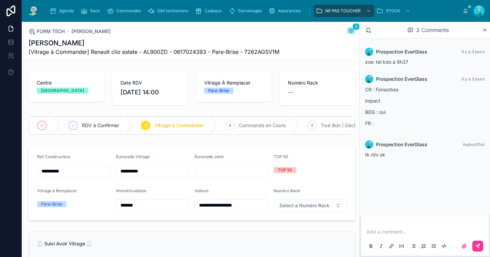
click at [396, 231] on p at bounding box center [425, 231] width 119 height 7
click at [404, 218] on span "**********" at bounding box center [385, 217] width 38 height 5
click at [476, 241] on button at bounding box center [477, 245] width 11 height 11
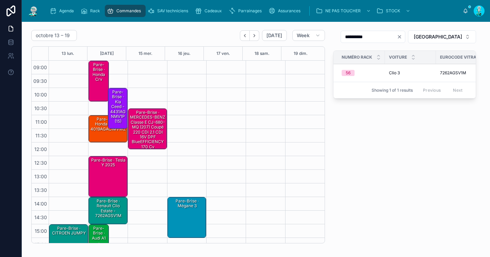
scroll to position [63, 0]
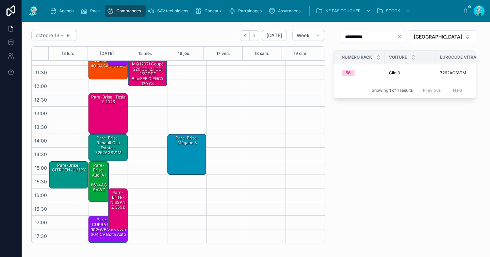
click at [402, 36] on icon "Clear" at bounding box center [399, 36] width 5 height 5
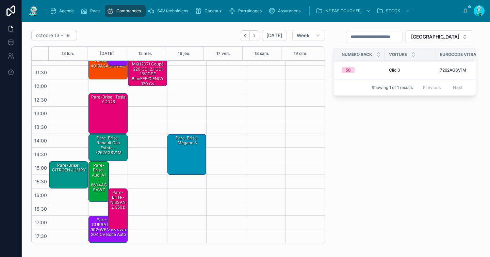
click at [402, 36] on input "text" at bounding box center [374, 37] width 56 height 10
paste input "**********"
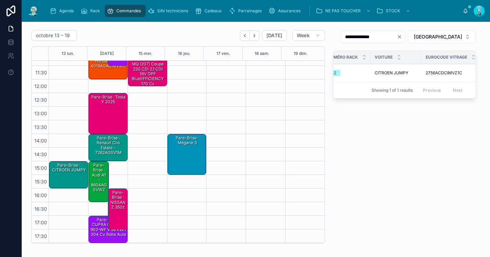
scroll to position [0, 7]
type input "**********"
click at [72, 170] on div "Pare-Brise · CITROEN JUMPY" at bounding box center [68, 167] width 37 height 11
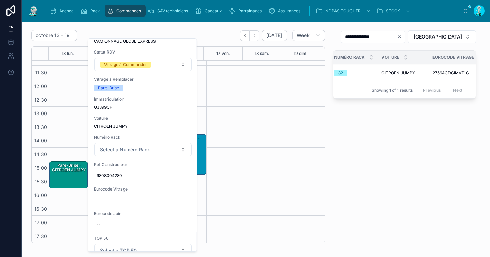
scroll to position [101, 0]
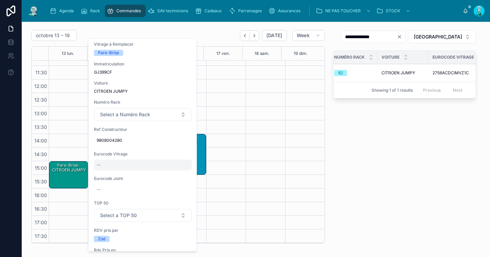
click at [115, 165] on div "--" at bounding box center [143, 164] width 98 height 11
type input "**********"
click button "submit" at bounding box center [180, 174] width 8 height 8
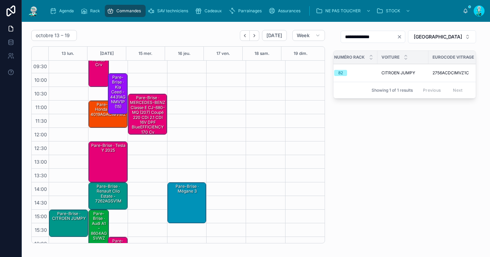
scroll to position [0, 0]
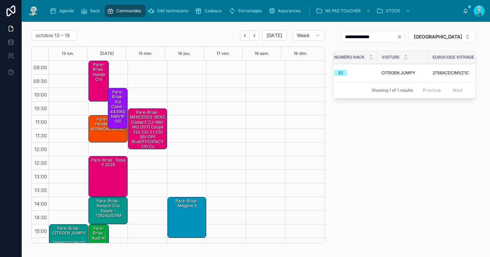
click at [109, 139] on div "Pare-Brise · honda civic - 4019AGACIMVWZ" at bounding box center [108, 129] width 37 height 26
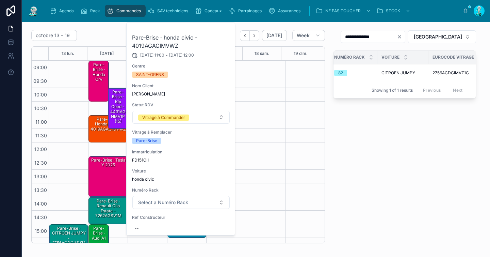
scroll to position [63, 0]
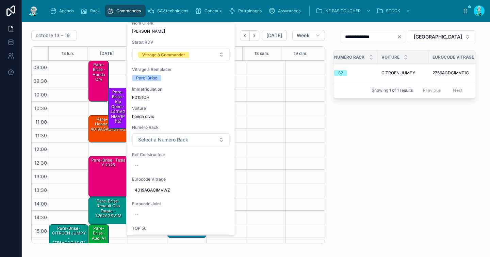
click at [348, 171] on div "**********" at bounding box center [404, 136] width 151 height 218
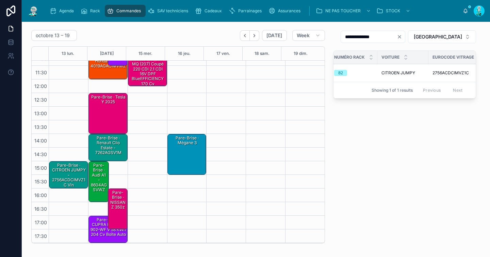
scroll to position [0, 0]
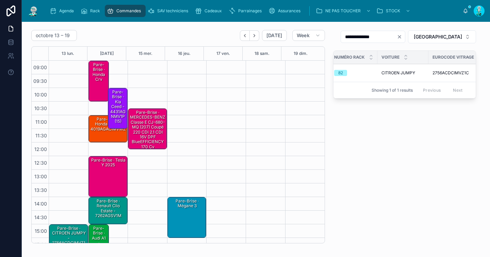
click at [103, 132] on div "Pare-Brise · honda civic - 4019AGACIMVWZ" at bounding box center [108, 124] width 37 height 16
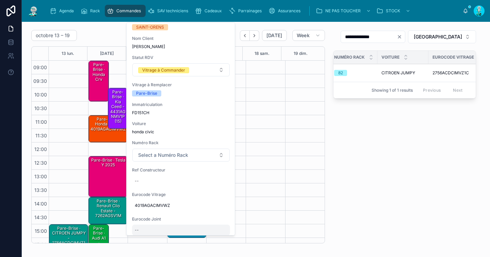
scroll to position [100, 0]
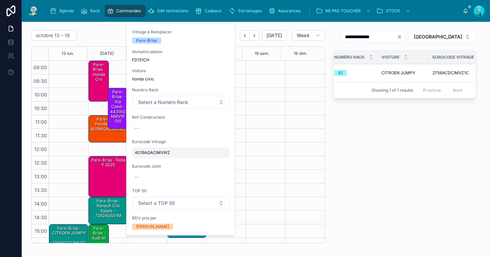
click at [155, 155] on div "4019AGACIMVWZ" at bounding box center [181, 152] width 98 height 11
click at [158, 164] on input "**********" at bounding box center [168, 163] width 64 height 10
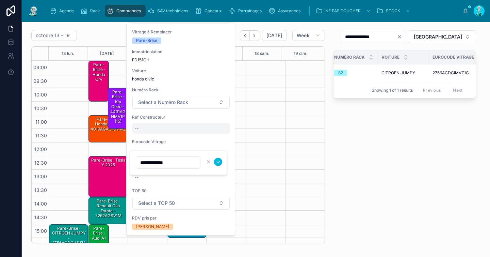
click at [153, 126] on div "--" at bounding box center [181, 127] width 98 height 11
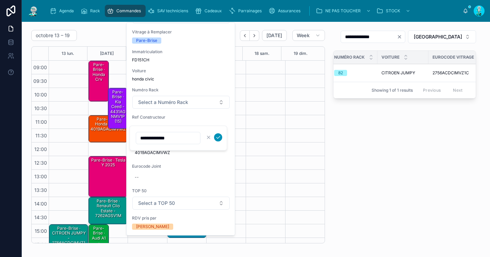
type input "**********"
click at [215, 139] on icon "submit" at bounding box center [217, 136] width 5 height 5
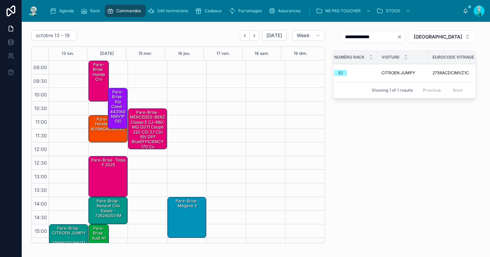
click at [109, 132] on div "Pare-Brise · honda civic - 4019AGACIMVWZ" at bounding box center [108, 124] width 37 height 16
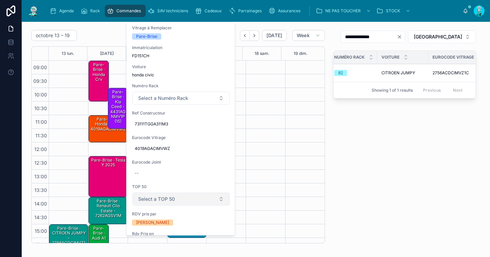
scroll to position [139, 0]
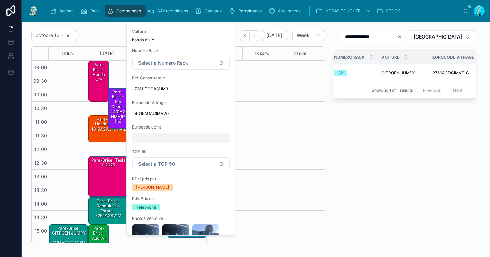
click at [161, 142] on div "--" at bounding box center [181, 137] width 98 height 11
type input "*********"
click at [218, 149] on icon "submit" at bounding box center [217, 146] width 5 height 5
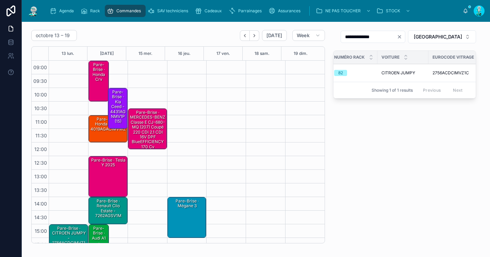
click at [104, 132] on div "Pare-Brise · honda civic - 4019AGACIMVWZ" at bounding box center [108, 124] width 37 height 16
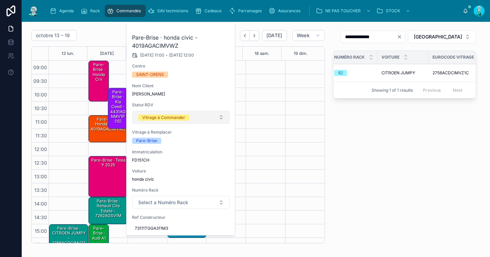
click at [177, 118] on div "Vitrage à Commander" at bounding box center [163, 117] width 43 height 6
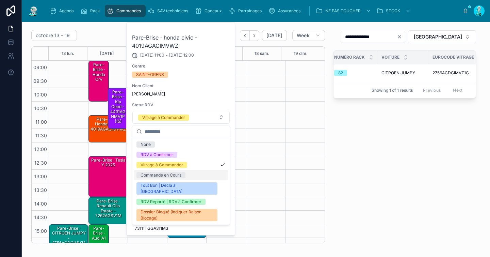
click at [160, 172] on div "Commande en Cours" at bounding box center [161, 175] width 41 height 6
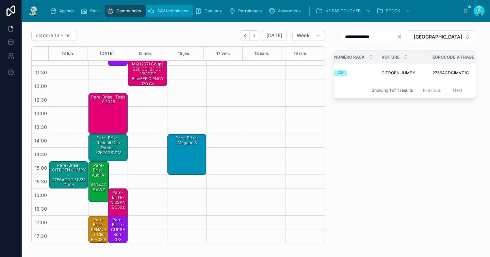
scroll to position [0, 0]
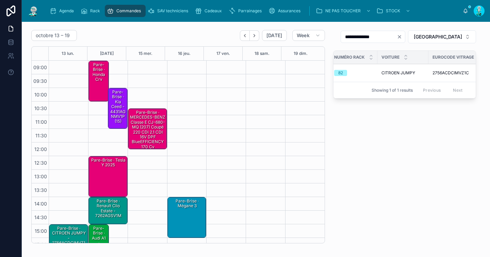
click at [108, 105] on div "10:00 – 11:30 Pare-Brise · Kia ceed - 4431AGNMV1P (15)" at bounding box center [117, 108] width 19 height 40
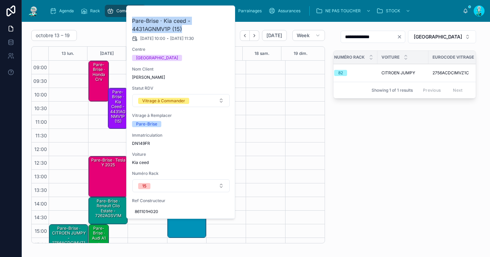
drag, startPoint x: 184, startPoint y: 28, endPoint x: 131, endPoint y: 20, distance: 53.7
click at [131, 20] on div "Pare-Brise · Kia ceed - 4431AGNMV1P (15) 14/10/2025 10:00 - 14/10/2025 11:30 Ce…" at bounding box center [181, 191] width 109 height 371
click at [399, 160] on div "**********" at bounding box center [404, 136] width 151 height 218
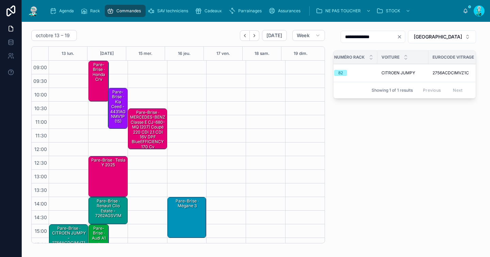
scroll to position [63, 0]
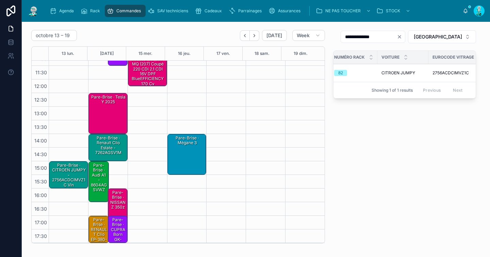
click at [98, 192] on div "Pare-Brise · Audi A1 - 8604AGSVWZ" at bounding box center [99, 177] width 18 height 31
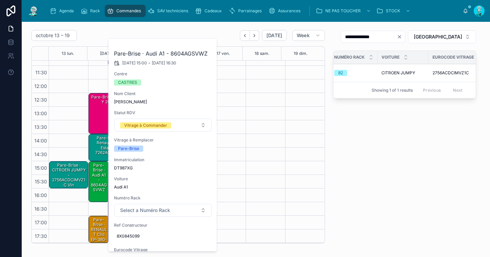
scroll to position [83, 0]
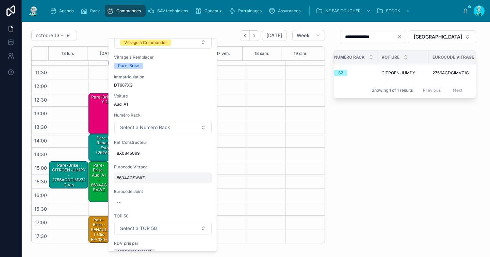
click at [130, 180] on span "8604AGSVWZ" at bounding box center [163, 177] width 93 height 5
click at [138, 189] on input "**********" at bounding box center [150, 188] width 64 height 10
click at [138, 188] on input "**********" at bounding box center [150, 188] width 64 height 10
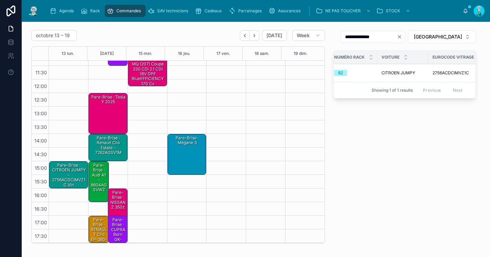
drag, startPoint x: 385, startPoint y: 152, endPoint x: 435, endPoint y: 63, distance: 102.5
click at [385, 150] on div "**********" at bounding box center [404, 136] width 151 height 218
drag, startPoint x: 451, startPoint y: 35, endPoint x: 448, endPoint y: 38, distance: 4.8
click at [451, 35] on span "[GEOGRAPHIC_DATA]" at bounding box center [438, 36] width 48 height 7
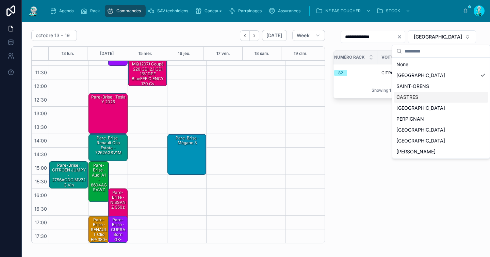
click at [419, 97] on div "CASTRES" at bounding box center [441, 97] width 95 height 11
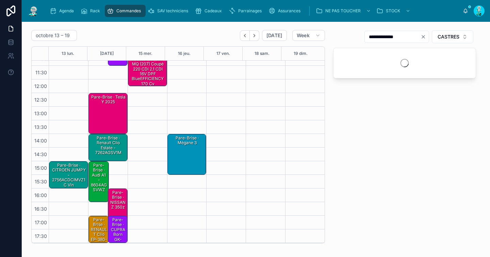
click at [420, 36] on icon "Clear" at bounding box center [422, 36] width 5 height 5
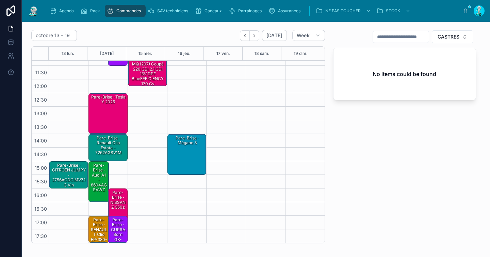
click at [403, 36] on input "text" at bounding box center [401, 37] width 56 height 10
paste input "**********"
type input "**********"
click at [90, 181] on div "Pare-Brise · Audi A1 - 8604AGSVWZ" at bounding box center [99, 177] width 18 height 31
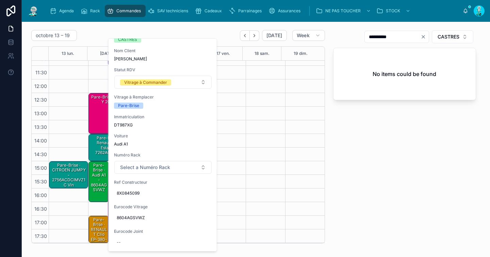
scroll to position [24, 0]
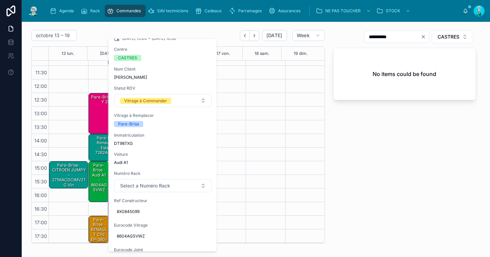
click at [381, 178] on div "**********" at bounding box center [404, 136] width 151 height 218
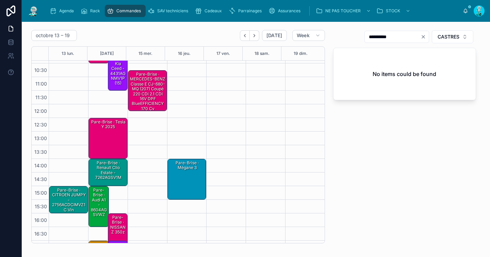
scroll to position [4, 0]
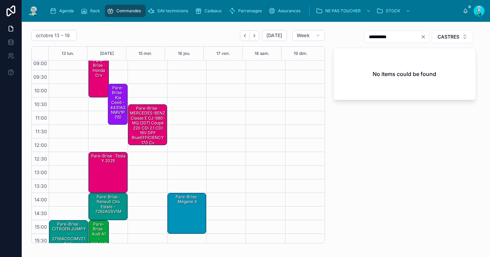
click at [100, 230] on div "Pare-Brise · Audi A1 - 8604AGSVWZ" at bounding box center [99, 236] width 18 height 31
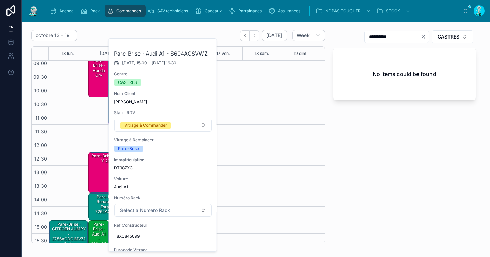
scroll to position [24, 0]
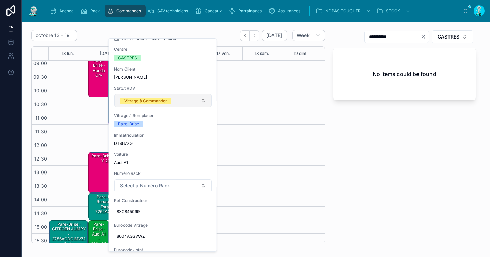
click at [145, 100] on div "Vitrage à Commander" at bounding box center [145, 101] width 43 height 6
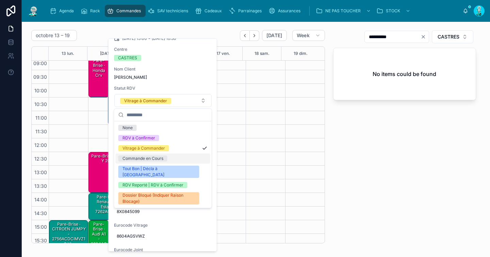
click at [142, 159] on div "Commande en Cours" at bounding box center [142, 158] width 41 height 6
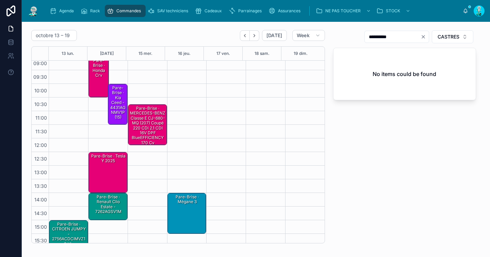
click at [422, 37] on icon "Clear" at bounding box center [423, 36] width 3 height 3
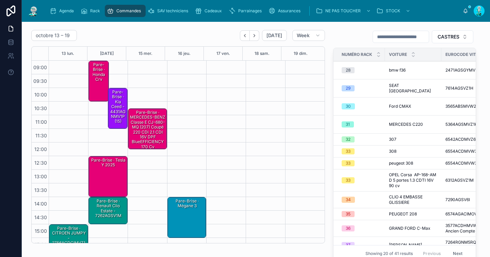
click at [94, 85] on div "Pare-Brise · honda crv" at bounding box center [99, 80] width 18 height 39
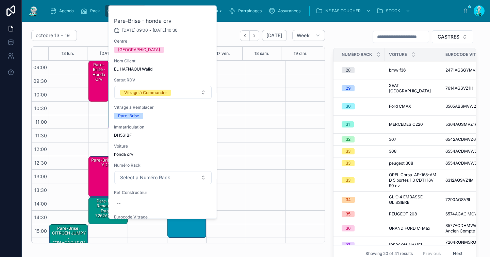
click at [124, 133] on span "DH561BF" at bounding box center [163, 134] width 98 height 5
click at [351, 33] on div "CASTRES" at bounding box center [404, 37] width 143 height 14
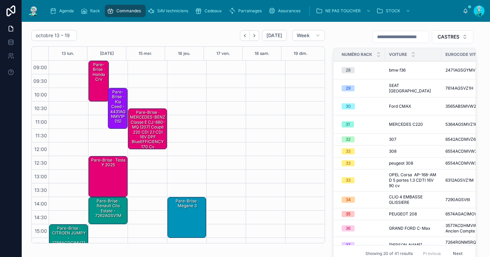
click at [114, 165] on div "Pare-Brise · Tesla y 2025" at bounding box center [108, 162] width 37 height 11
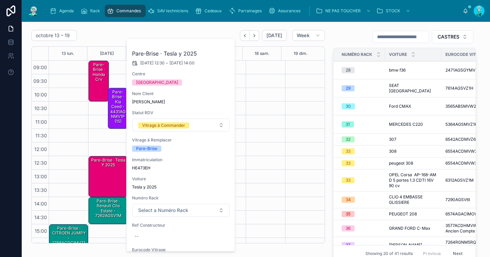
click at [142, 168] on span "HE473EH" at bounding box center [181, 167] width 98 height 5
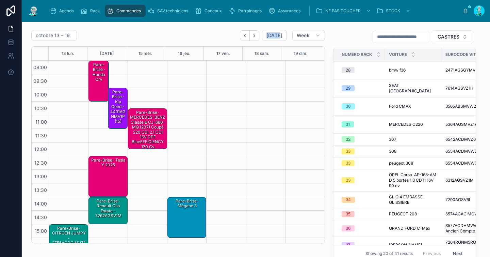
click at [115, 118] on div "Pare-Brise · Kia ceed - 4431AGNMV1P (15)" at bounding box center [117, 107] width 17 height 36
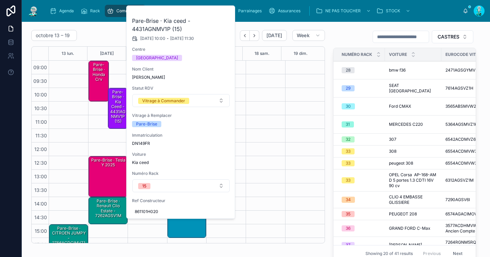
click at [352, 37] on div "CASTRES" at bounding box center [404, 37] width 143 height 14
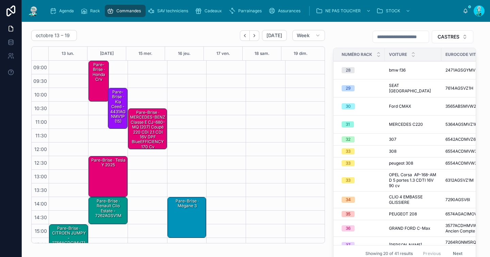
click at [97, 85] on div "Pare-Brise · honda crv" at bounding box center [99, 80] width 18 height 39
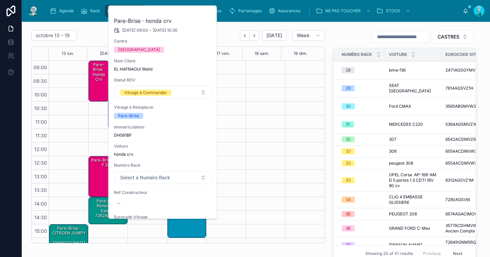
scroll to position [37, 0]
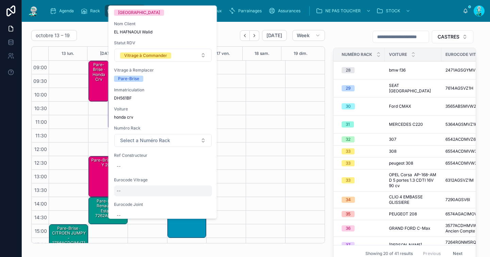
click at [149, 188] on div "--" at bounding box center [163, 190] width 98 height 11
type input "**********"
click at [199, 202] on icon "submit" at bounding box center [199, 199] width 5 height 5
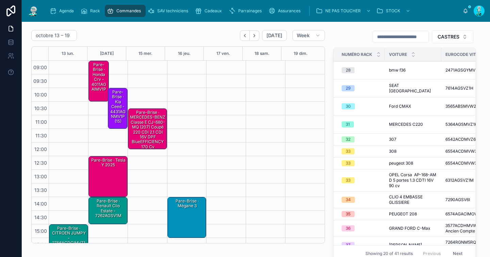
click at [100, 87] on div "Pare-Brise · honda crv - 4011AGAIMV1P" at bounding box center [99, 77] width 18 height 31
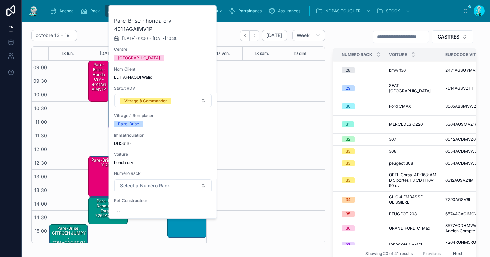
scroll to position [31, 0]
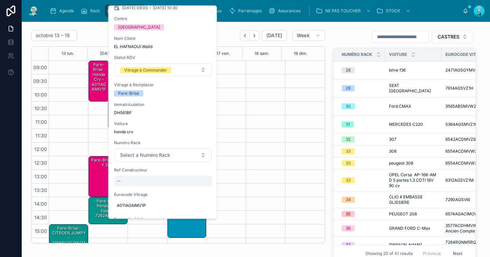
click at [134, 180] on div "--" at bounding box center [163, 180] width 98 height 11
type input "**********"
click at [198, 189] on icon "submit" at bounding box center [199, 189] width 5 height 5
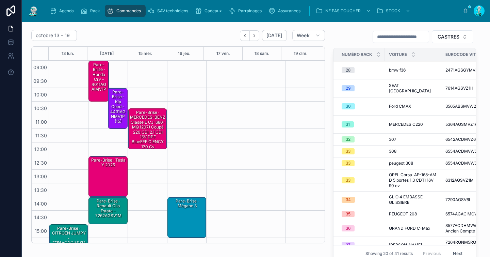
click at [98, 88] on div "Pare-Brise · honda crv - 4011AGAIMV1P" at bounding box center [99, 77] width 18 height 31
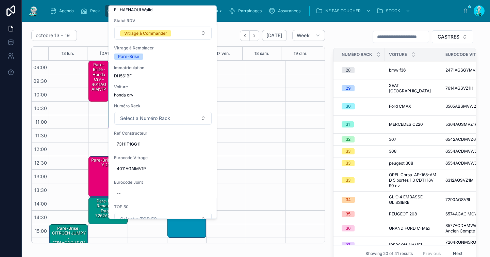
scroll to position [102, 0]
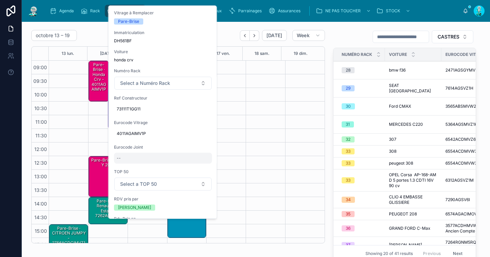
click at [146, 155] on div "--" at bounding box center [163, 157] width 98 height 11
type input "*********"
click at [198, 167] on icon "submit" at bounding box center [199, 166] width 5 height 5
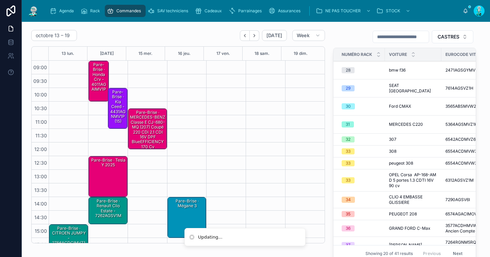
click at [104, 90] on div "Pare-Brise · honda crv - 4011AGAIMV1P" at bounding box center [99, 77] width 18 height 31
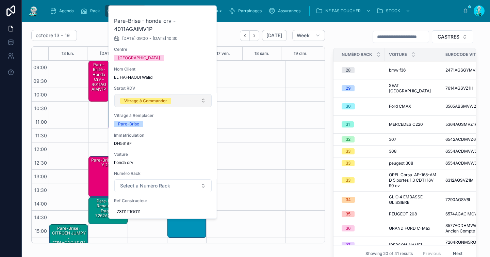
click at [134, 102] on div "Vitrage à Commander" at bounding box center [145, 101] width 43 height 6
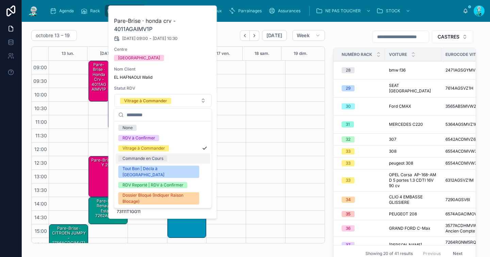
click at [134, 156] on div "Commande en Cours" at bounding box center [142, 158] width 41 height 6
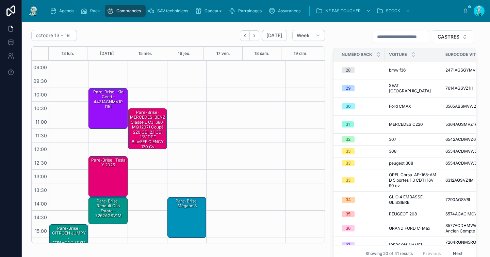
click at [105, 170] on div "Pare-Brise · Tesla y 2025" at bounding box center [108, 175] width 37 height 39
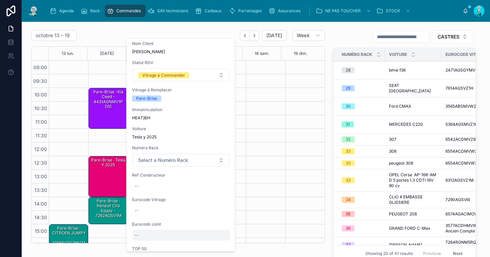
scroll to position [124, 0]
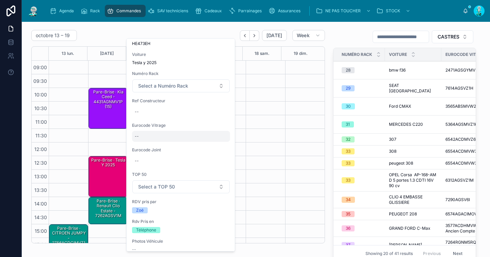
click at [159, 136] on div "--" at bounding box center [181, 136] width 98 height 11
type input "**********"
click button "submit" at bounding box center [218, 145] width 8 height 8
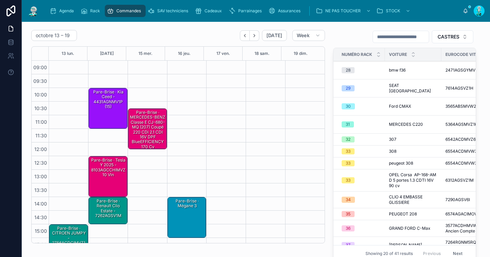
click at [108, 170] on div "Pare-Brise · Tesla y 2025 - 8103AGCCHIMVZ10 vin" at bounding box center [108, 167] width 37 height 21
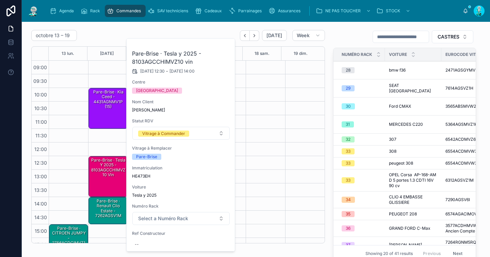
click at [142, 175] on span "HE473EH" at bounding box center [181, 175] width 98 height 5
click at [115, 168] on div "Pare-Brise · Tesla y 2025 - 8103AGCCHIMVZ10 vin" at bounding box center [108, 167] width 37 height 21
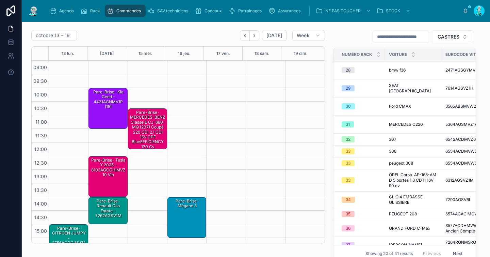
click at [112, 171] on div "Pare-Brise · Tesla y 2025 - 8103AGCCHIMVZ10 vin" at bounding box center [108, 167] width 37 height 21
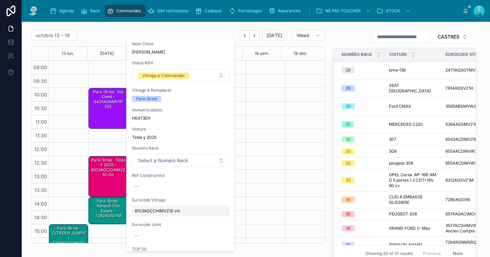
scroll to position [93, 0]
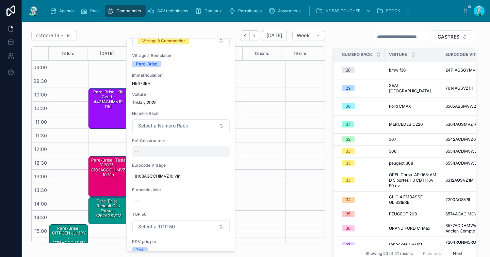
click at [157, 153] on div "--" at bounding box center [181, 151] width 98 height 11
type input "*******"
click at [221, 160] on button "submit" at bounding box center [218, 160] width 8 height 8
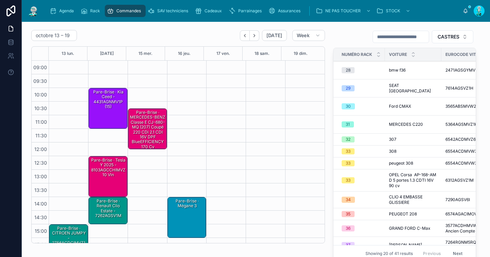
click at [110, 172] on div "Pare-Brise · Tesla y 2025 - 8103AGCCHIMVZ10 vin" at bounding box center [108, 167] width 37 height 21
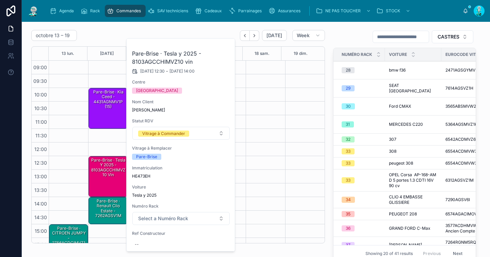
scroll to position [34, 0]
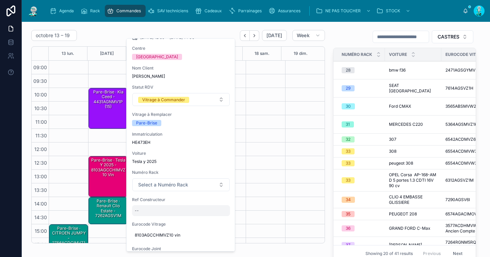
click at [159, 209] on div "--" at bounding box center [181, 210] width 98 height 11
type input "**********"
drag, startPoint x: 220, startPoint y: 220, endPoint x: 215, endPoint y: 218, distance: 4.6
click at [220, 220] on icon "submit" at bounding box center [217, 219] width 5 height 5
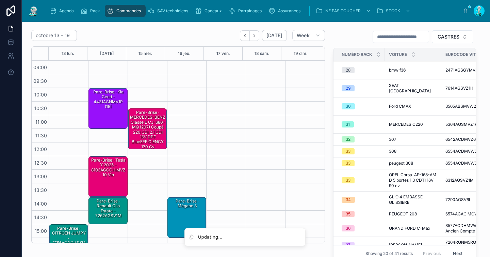
click at [106, 167] on div "Pare-Brise · Tesla y 2025 - 8103AGCCHIMVZ10 vin" at bounding box center [108, 167] width 37 height 21
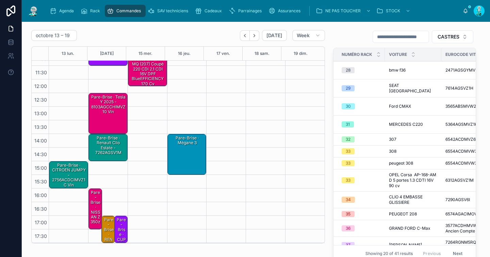
scroll to position [35, 0]
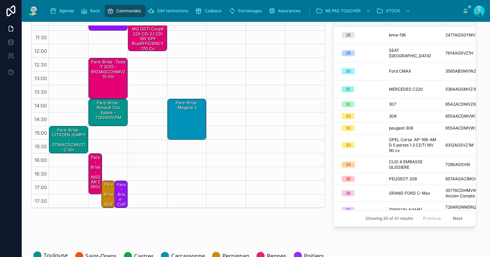
drag, startPoint x: 113, startPoint y: 85, endPoint x: 108, endPoint y: 78, distance: 9.2
click at [108, 77] on div "Pare-Brise · Tesla y 2025 - 8103AGCCHIMVZ10 vin" at bounding box center [108, 78] width 37 height 39
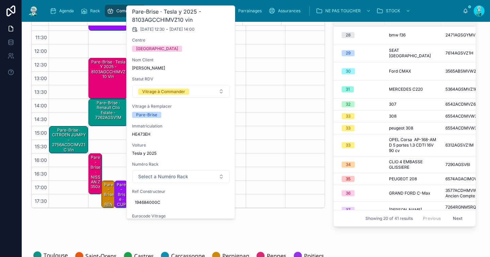
scroll to position [0, 0]
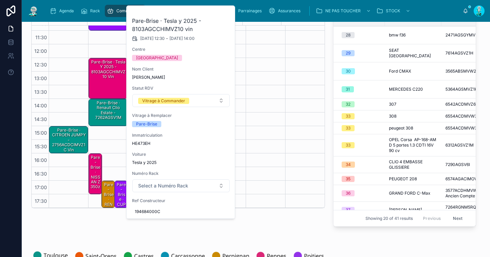
drag, startPoint x: 94, startPoint y: 164, endPoint x: 79, endPoint y: 158, distance: 16.6
click at [94, 164] on div "Pare-Brise · NISSAN Z 350z" at bounding box center [96, 172] width 12 height 36
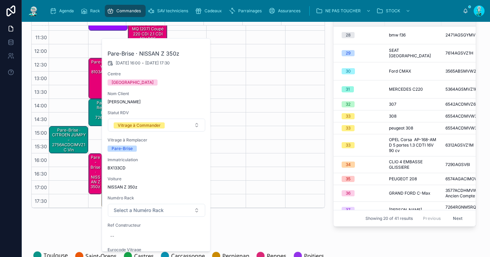
click at [120, 169] on span "BX133CD" at bounding box center [157, 167] width 98 height 5
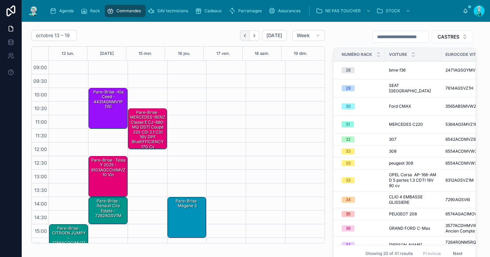
click at [242, 34] on icon "Back" at bounding box center [244, 35] width 5 height 5
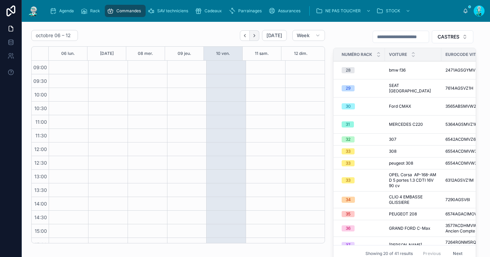
click at [253, 36] on icon "Next" at bounding box center [254, 35] width 5 height 5
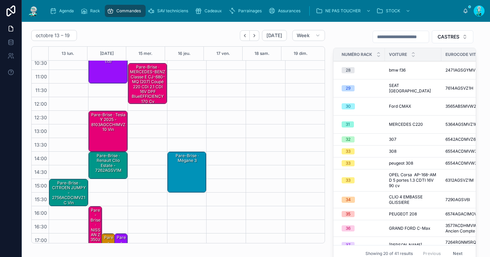
scroll to position [63, 0]
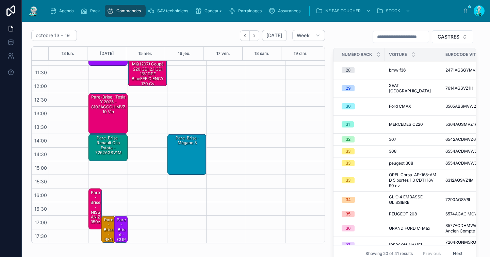
click at [94, 202] on div "Pare-Brise · NISSAN Z 350z" at bounding box center [96, 207] width 12 height 36
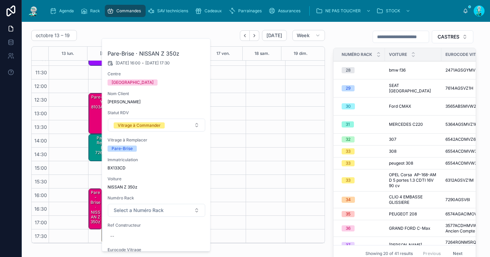
scroll to position [41, 0]
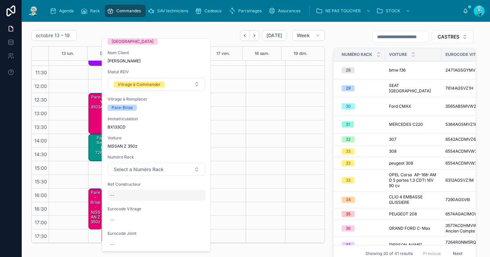
click at [132, 198] on div "--" at bounding box center [157, 194] width 98 height 11
click button "submit" at bounding box center [193, 204] width 8 height 8
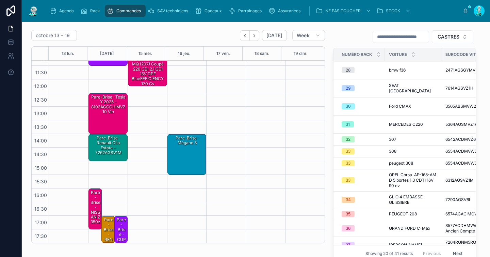
click at [93, 204] on div "Pare-Brise · NISSAN Z 350z" at bounding box center [96, 207] width 12 height 36
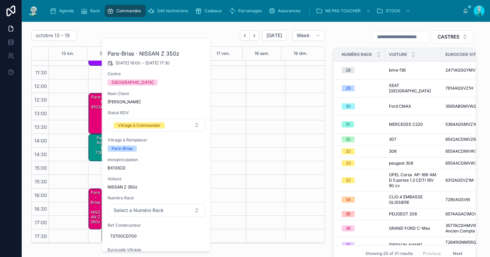
scroll to position [99, 0]
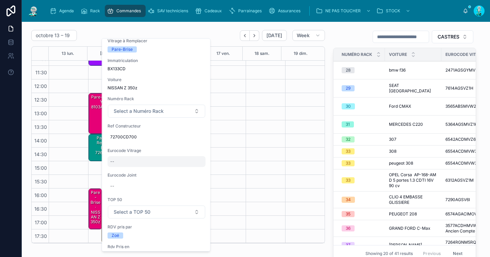
click at [128, 163] on div "--" at bounding box center [157, 161] width 98 height 11
type input "*********"
click at [192, 172] on icon "submit" at bounding box center [193, 170] width 5 height 5
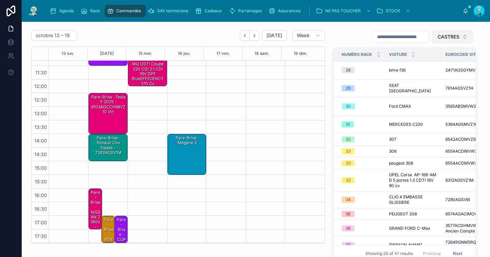
click at [443, 36] on span "CASTRES" at bounding box center [448, 36] width 22 height 7
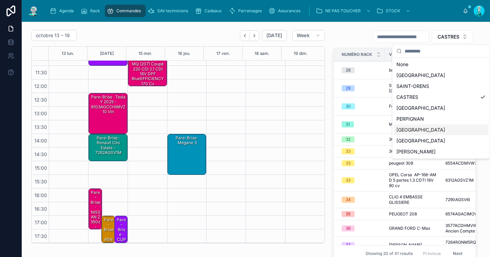
click at [411, 132] on div "RENNES" at bounding box center [441, 129] width 95 height 11
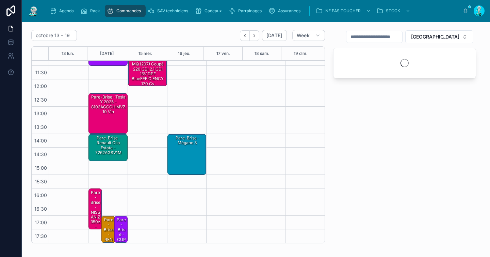
click at [402, 34] on input "text" at bounding box center [374, 37] width 56 height 10
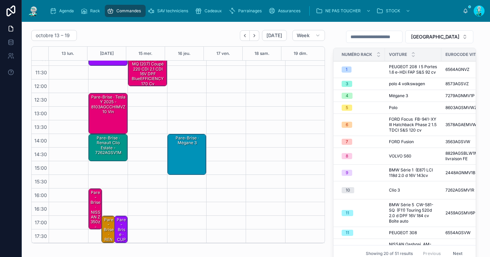
paste input "*********"
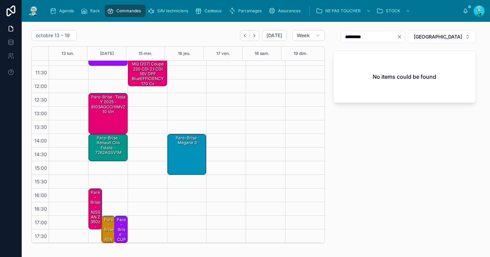
type input "*********"
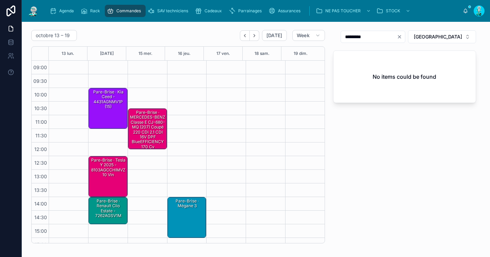
scroll to position [63, 0]
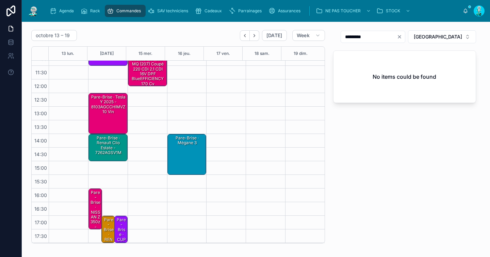
click at [93, 200] on div "Pare-Brise · NISSAN Z 350z - 6027AGSVW" at bounding box center [96, 216] width 12 height 55
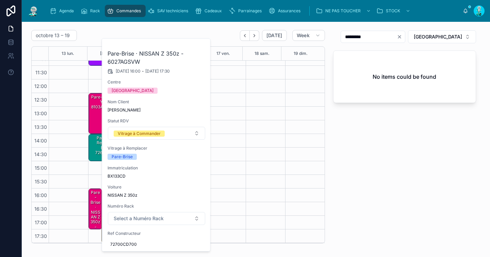
scroll to position [4, 0]
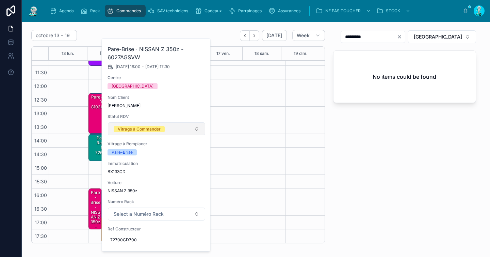
click at [148, 132] on div "Vitrage à Commander" at bounding box center [139, 129] width 43 height 6
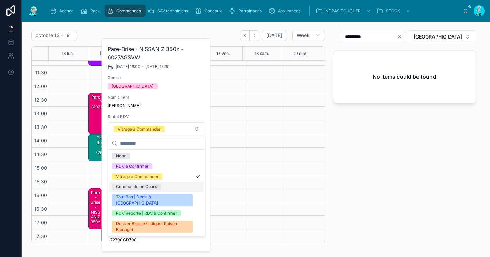
click at [141, 185] on div "Commande en Cours" at bounding box center [136, 186] width 41 height 6
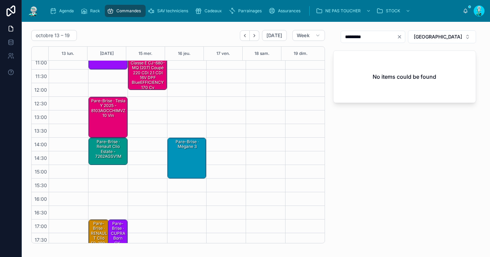
scroll to position [63, 0]
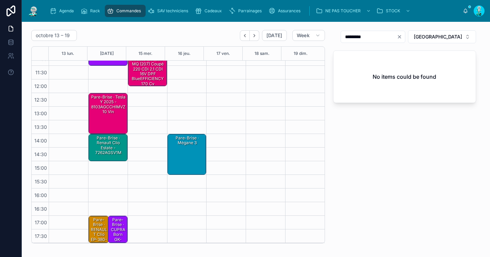
click at [116, 225] on div "Pare-Brise · CUPRA Born GK-902-WF V 58 kWh 204 cv Boîte auto" at bounding box center [117, 243] width 17 height 55
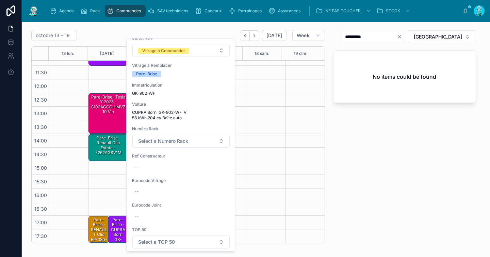
scroll to position [0, 0]
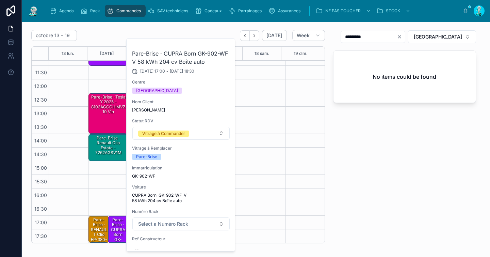
click at [143, 176] on span "GK-902-WF" at bounding box center [181, 175] width 98 height 5
click at [358, 167] on div "********* RENNES No items could be found" at bounding box center [404, 136] width 151 height 218
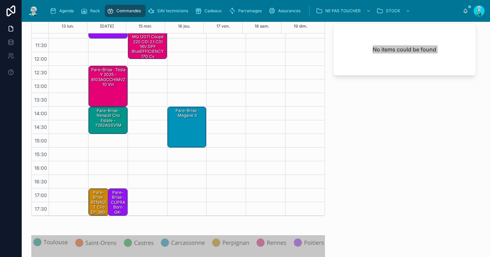
scroll to position [59, 0]
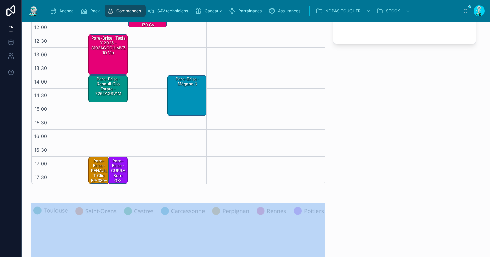
click at [118, 167] on div "Pare-Brise · CUPRA Born GK-902-WF V 58 kWh 204 cv Boîte auto" at bounding box center [117, 185] width 17 height 55
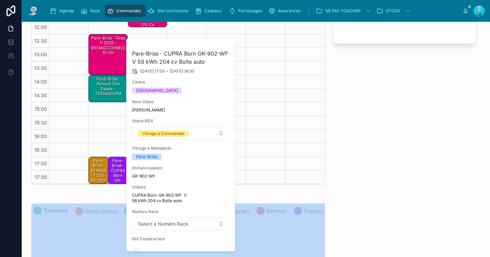
scroll to position [84, 0]
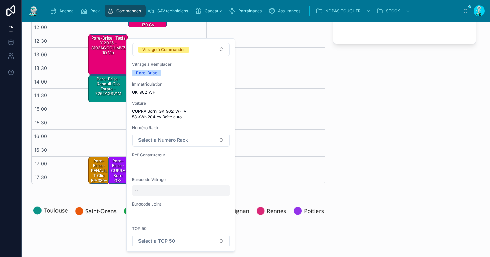
click at [169, 195] on div "--" at bounding box center [181, 190] width 98 height 11
type input "**********"
click at [219, 200] on icon "submit" at bounding box center [217, 199] width 5 height 5
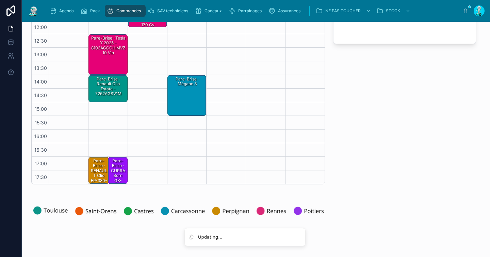
scroll to position [0, 0]
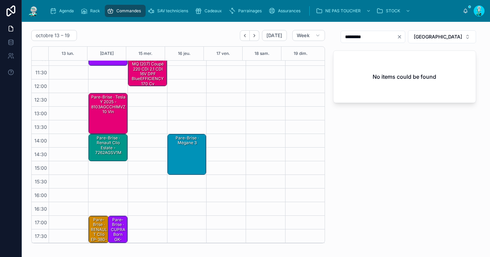
click at [446, 29] on div "********* RENNES No items could be found" at bounding box center [404, 136] width 151 height 218
click at [442, 39] on span "RENNES" at bounding box center [438, 36] width 48 height 7
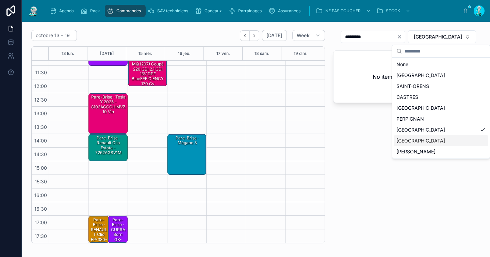
click at [409, 138] on div "POITIERS" at bounding box center [441, 140] width 95 height 11
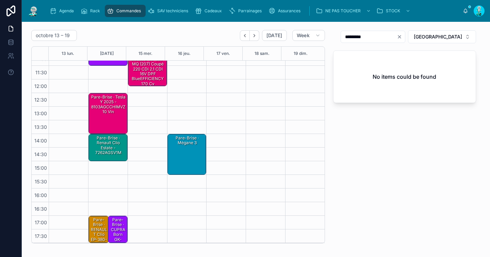
click at [402, 38] on icon "Clear" at bounding box center [399, 36] width 5 height 5
click at [402, 41] on input "text" at bounding box center [374, 37] width 56 height 10
paste input "**********"
type input "**********"
click at [113, 230] on div "Pare-Brise · CUPRA Born GK-902-WF V 58 kWh 204 cv Boîte auto - 8652AGACMVZ" at bounding box center [117, 248] width 17 height 65
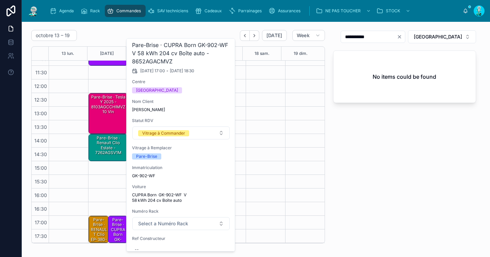
scroll to position [66, 0]
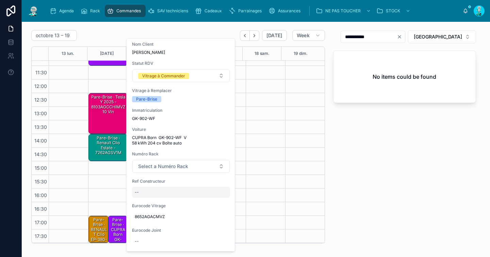
click at [159, 191] on div "--" at bounding box center [181, 191] width 98 height 11
type input "**********"
click at [221, 201] on button "submit" at bounding box center [218, 201] width 8 height 8
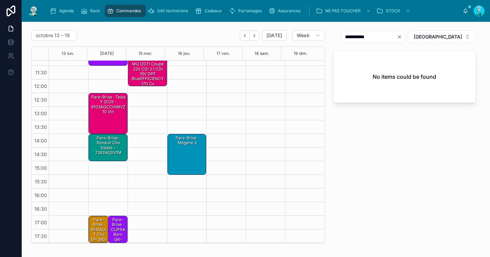
click at [114, 231] on div "Pare-Brise · CUPRA Born GK-902-WF V 58 kWh 204 cv Boîte auto - 8652AGACMVZ" at bounding box center [117, 248] width 17 height 65
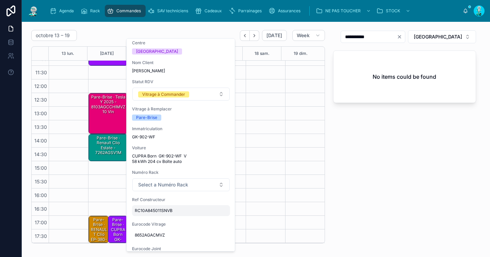
scroll to position [48, 0]
click at [178, 96] on div "Vitrage à Commander" at bounding box center [163, 94] width 43 height 6
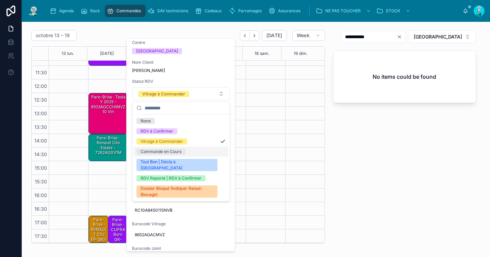
click at [168, 152] on div "Commande en Cours" at bounding box center [161, 151] width 41 height 6
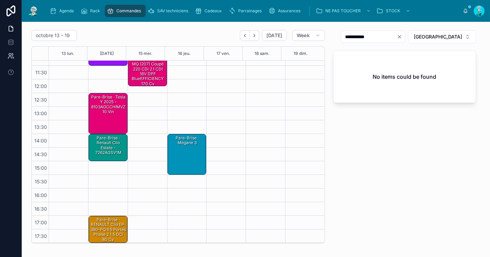
scroll to position [61, 0]
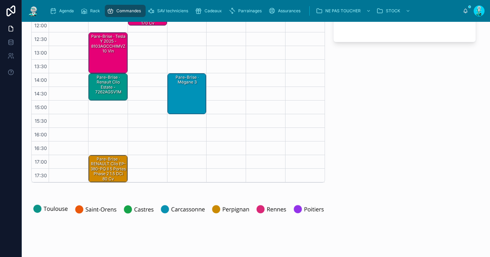
click at [106, 167] on div "Pare-Brise · RENAULT Clio EP-380-PQ II 5 Portes Phase 2 1.5 dCi 80 cv" at bounding box center [108, 169] width 37 height 26
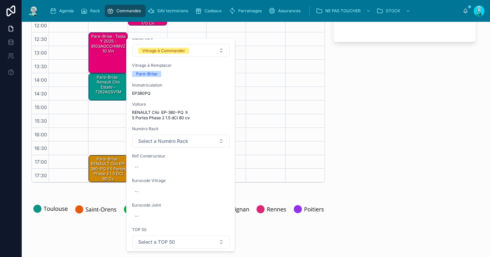
scroll to position [4, 0]
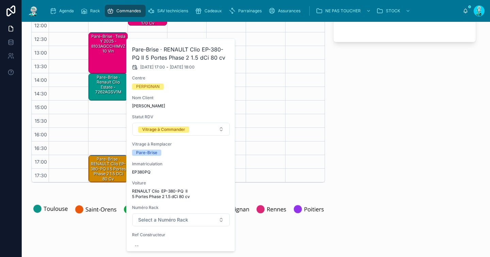
click at [146, 171] on span "EP380PQ" at bounding box center [181, 171] width 98 height 5
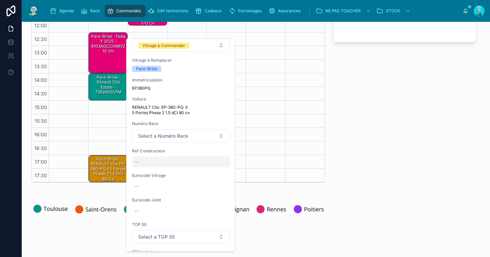
click at [146, 162] on div "--" at bounding box center [181, 161] width 98 height 11
type input "**********"
click button "submit" at bounding box center [218, 171] width 8 height 8
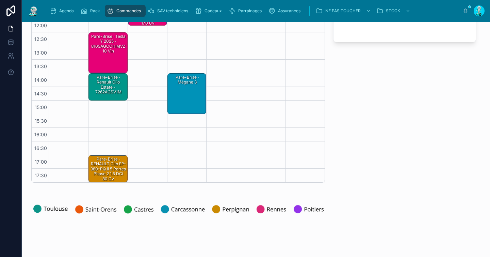
click at [117, 167] on div "Pare-Brise · RENAULT Clio EP-380-PQ II 5 Portes Phase 2 1.5 dCi 80 cv" at bounding box center [108, 169] width 37 height 26
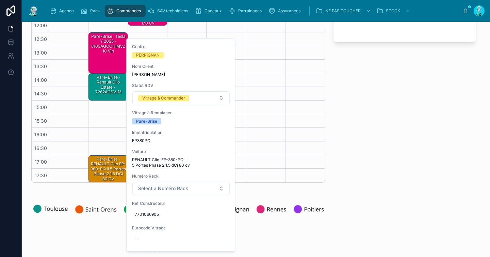
scroll to position [70, 0]
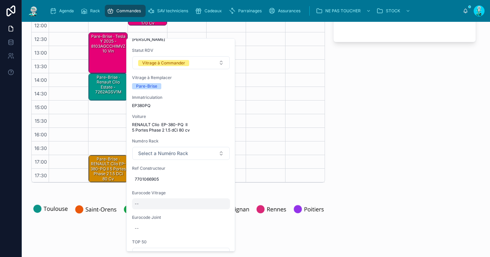
click at [157, 200] on div "--" at bounding box center [181, 203] width 98 height 11
type input "**********"
click at [220, 213] on icon "submit" at bounding box center [217, 212] width 5 height 5
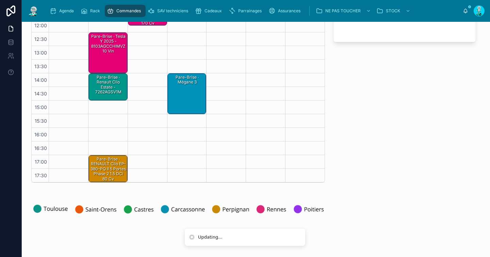
scroll to position [0, 0]
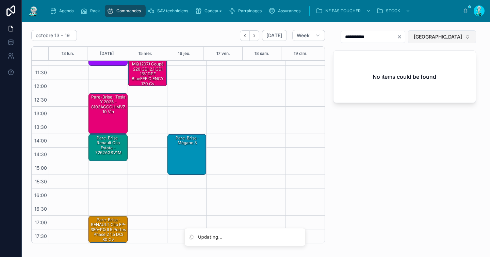
click at [443, 34] on span "POITIERS" at bounding box center [438, 36] width 48 height 7
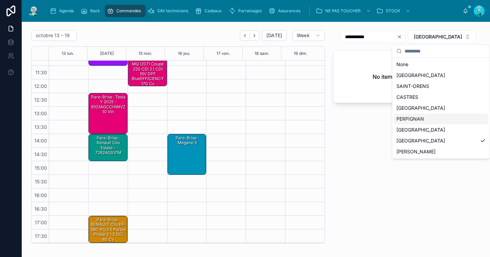
click at [407, 120] on div "PERPIGNAN" at bounding box center [441, 118] width 95 height 11
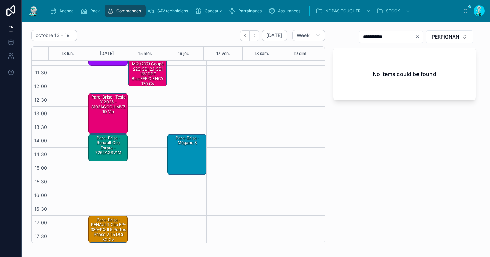
drag, startPoint x: 412, startPoint y: 36, endPoint x: 395, endPoint y: 40, distance: 16.8
click at [416, 36] on icon "Clear" at bounding box center [417, 36] width 3 height 3
click at [395, 40] on input "text" at bounding box center [387, 37] width 56 height 10
paste input "**********"
type input "**********"
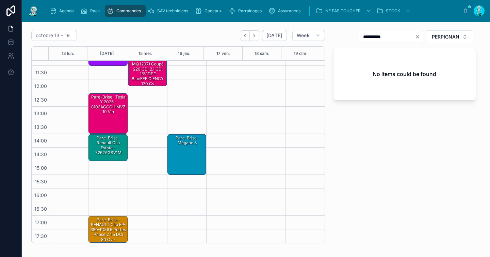
click at [104, 229] on div "Pare-Brise · RENAULT Clio EP-380-PQ II 5 Portes Phase 2 1.5 dCi 80 cv - 7248ACC…" at bounding box center [108, 231] width 37 height 31
drag, startPoint x: 112, startPoint y: 237, endPoint x: 111, endPoint y: 234, distance: 3.6
click at [111, 234] on div "Pare-Brise · RENAULT Clio EP-380-PQ II 5 Portes Phase 2 1.5 dCi 80 cv - 7248ACC…" at bounding box center [108, 231] width 37 height 31
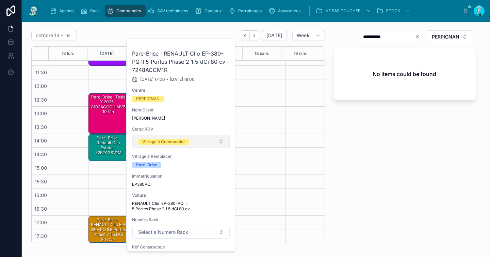
click at [191, 141] on button "Vitrage à Commander" at bounding box center [180, 141] width 97 height 13
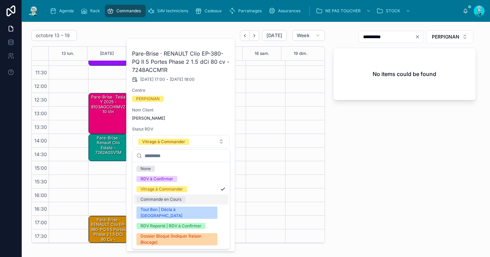
click at [172, 199] on div "Commande en Cours" at bounding box center [161, 199] width 41 height 6
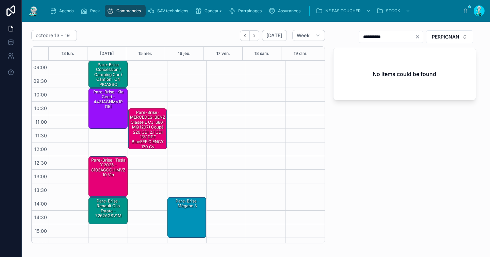
click at [106, 76] on div "Pare-Brise Concession / Camping Car / Camion · C4 PICASSO" at bounding box center [108, 75] width 37 height 26
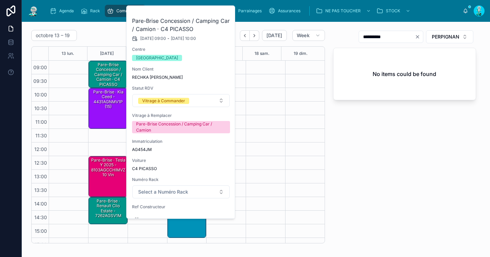
click at [0, 0] on button at bounding box center [0, 0] width 0 height 0
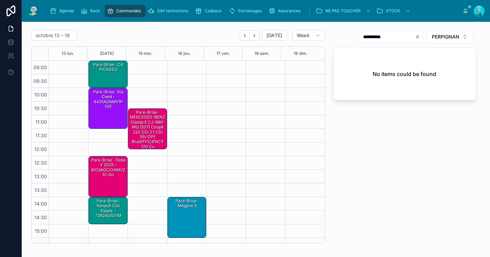
click at [114, 171] on div "Pare-Brise · Tesla y 2025 - 8103AGCCHIMVZ10 vin" at bounding box center [108, 167] width 37 height 21
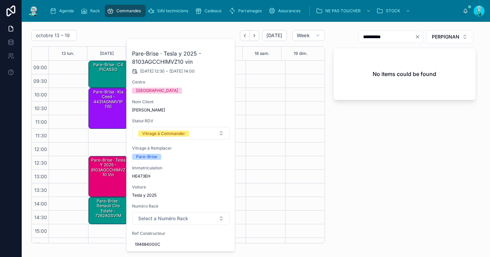
scroll to position [133, 0]
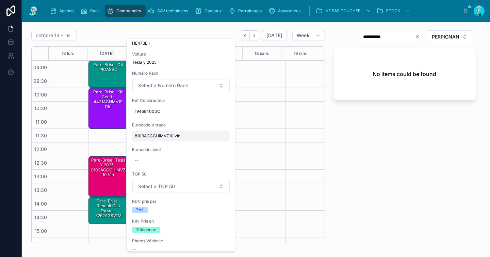
click at [154, 134] on span "8103AGCCHIMVZ10 vin" at bounding box center [181, 135] width 93 height 5
click at [158, 147] on input "**********" at bounding box center [168, 146] width 64 height 10
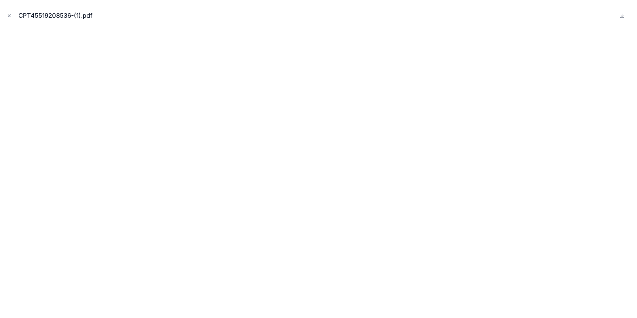
scroll to position [72, 0]
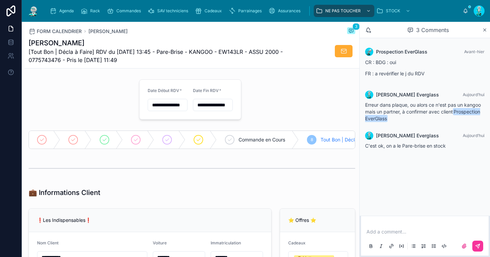
click at [68, 8] on span "Agenda" at bounding box center [66, 10] width 15 height 5
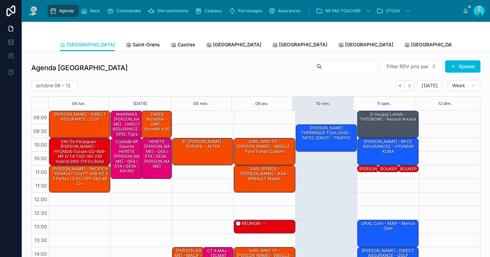
scroll to position [83, 0]
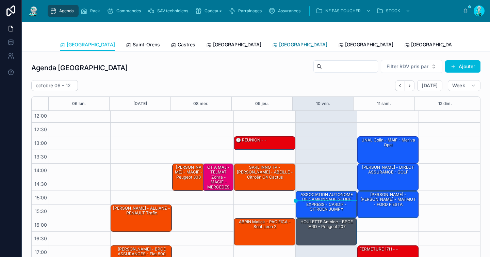
click at [279, 46] on span "[GEOGRAPHIC_DATA]" at bounding box center [303, 44] width 48 height 7
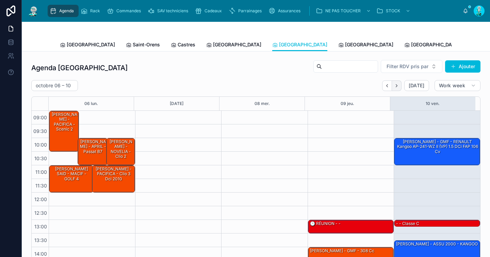
click at [394, 86] on icon "Next" at bounding box center [396, 85] width 5 height 5
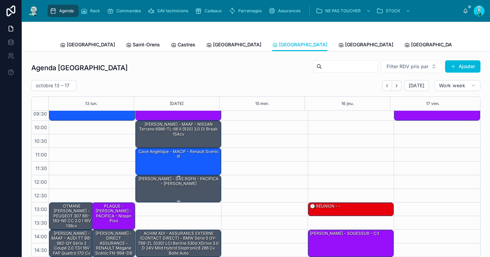
scroll to position [37, 0]
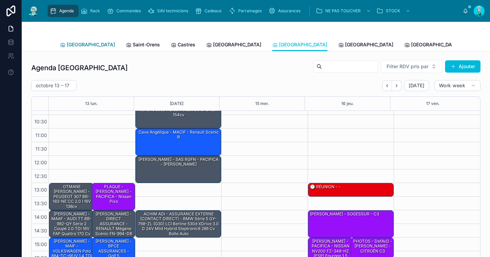
click at [75, 46] on span "[GEOGRAPHIC_DATA]" at bounding box center [91, 44] width 48 height 7
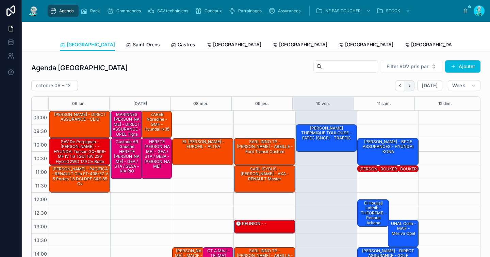
click at [407, 85] on icon "Next" at bounding box center [409, 85] width 5 height 5
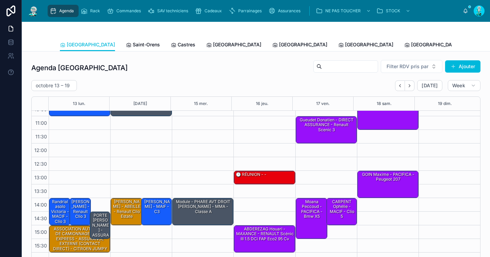
scroll to position [83, 0]
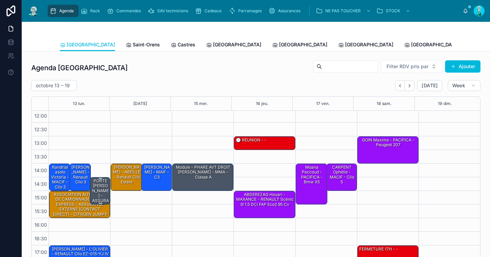
click at [103, 188] on div "PORTE William - ASSURANCE EXTERNE (CONTACT DIRECT) - 308 2025" at bounding box center [100, 215] width 18 height 75
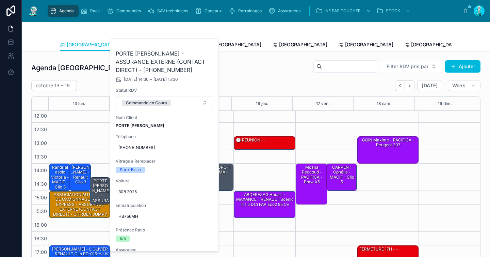
click at [245, 72] on div "Agenda Toulouse Filter RDV pris par Ajouter" at bounding box center [255, 68] width 449 height 16
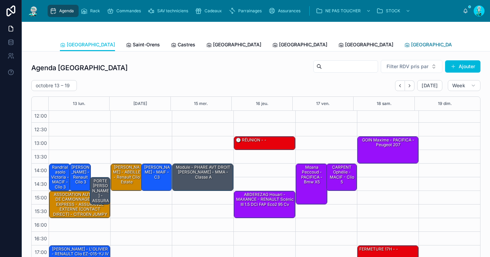
click at [411, 46] on span "[GEOGRAPHIC_DATA]" at bounding box center [435, 44] width 48 height 7
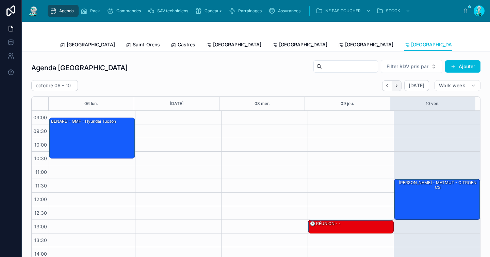
click at [394, 86] on icon "Next" at bounding box center [396, 85] width 5 height 5
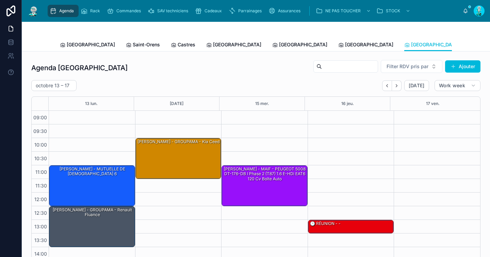
drag, startPoint x: 383, startPoint y: 85, endPoint x: 384, endPoint y: 94, distance: 8.2
click at [384, 86] on icon "Back" at bounding box center [386, 85] width 5 height 5
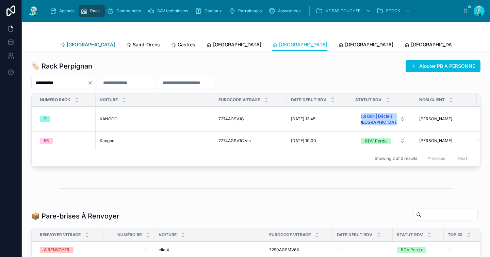
click at [72, 44] on span "[GEOGRAPHIC_DATA]" at bounding box center [91, 44] width 48 height 7
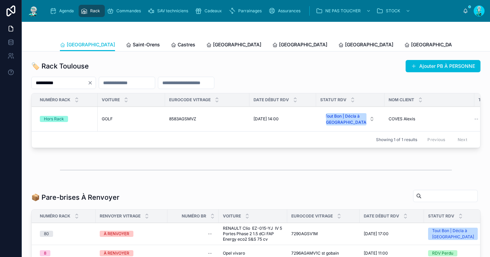
click at [96, 84] on button "Clear" at bounding box center [91, 82] width 8 height 5
click at [87, 83] on input "text" at bounding box center [60, 83] width 56 height 10
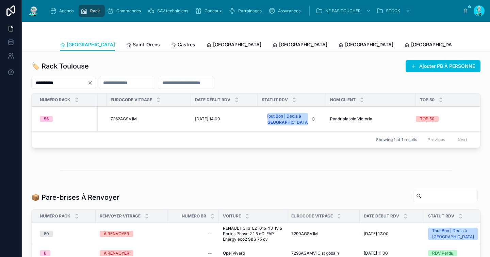
scroll to position [0, 11]
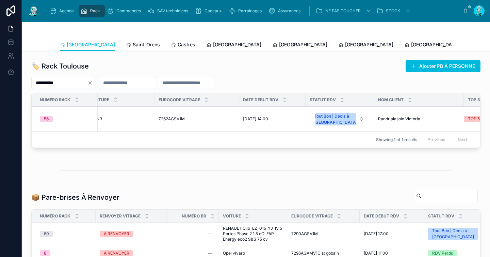
type input "**********"
drag, startPoint x: 247, startPoint y: 122, endPoint x: 272, endPoint y: 124, distance: 25.2
click at [272, 124] on tr "56 Clio 3 Clio 3 7262AGSV1M 7262AGSV1M [DATE] 14:00 [DATE] 14:00 Tout Bon | Déc…" at bounding box center [274, 118] width 507 height 25
copy tr "7262AGSV1M [DATE] 14:00"
click at [93, 84] on icon "Clear" at bounding box center [89, 82] width 5 height 5
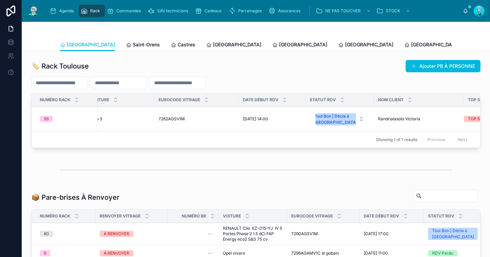
click at [87, 82] on input "text" at bounding box center [60, 83] width 56 height 10
paste input "**********"
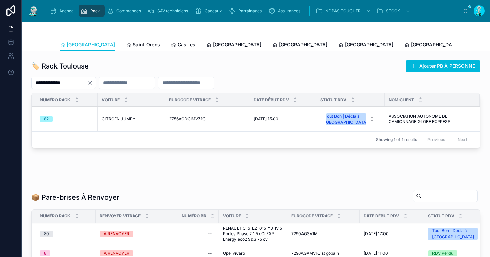
type input "**********"
click at [65, 117] on div "82" at bounding box center [67, 119] width 54 height 6
click at [127, 166] on div at bounding box center [256, 169] width 392 height 17
drag, startPoint x: 166, startPoint y: 119, endPoint x: 207, endPoint y: 121, distance: 40.2
click at [207, 121] on td "2756ACDCIMVZ1C 2756ACDCIMVZ1C" at bounding box center [207, 118] width 84 height 25
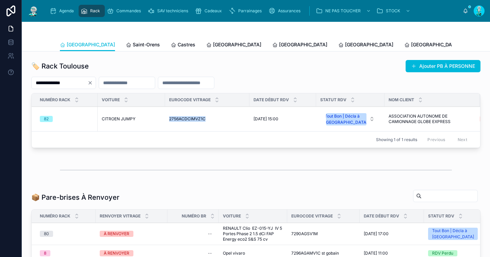
copy span "2756ACDCIMVZ1C"
click at [178, 43] on span "Castres" at bounding box center [187, 44] width 18 height 7
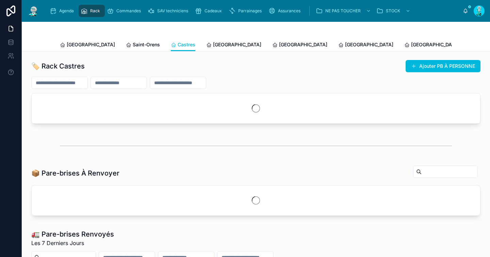
click at [86, 84] on input "text" at bounding box center [60, 83] width 56 height 10
paste input "**********"
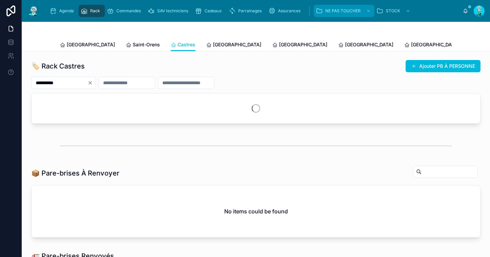
type input "**********"
